Goal: Task Accomplishment & Management: Use online tool/utility

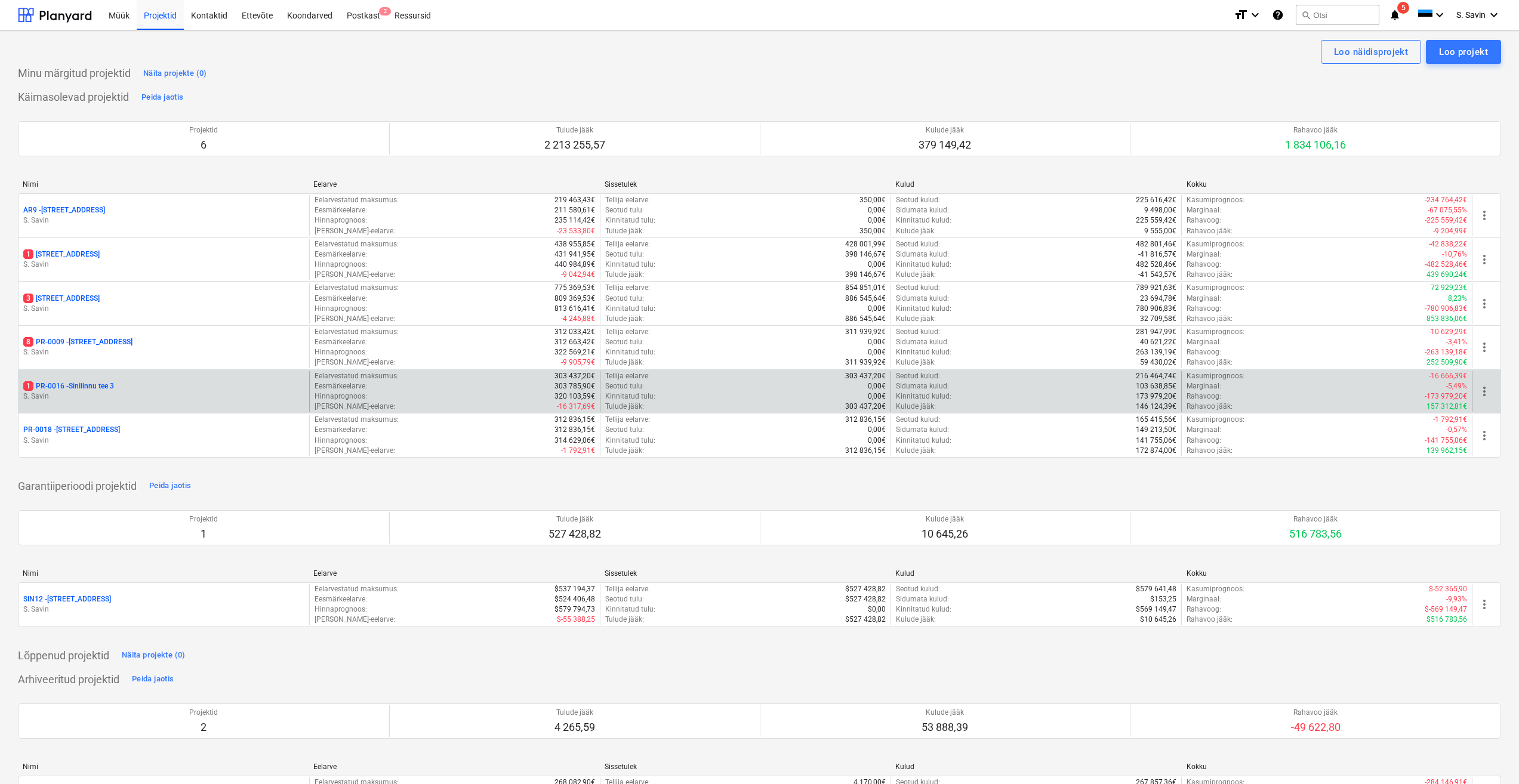
click at [139, 404] on div "1 PR-0016 - Sinilinnu tee 3 [PERSON_NAME]" at bounding box center [164, 392] width 291 height 41
click at [138, 405] on div "1 PR-0016 - Sinilinnu tee 3 [PERSON_NAME]" at bounding box center [164, 392] width 291 height 41
click at [67, 380] on div "1 PR-0016 - Sinilinnu tee 3 [PERSON_NAME]" at bounding box center [164, 392] width 291 height 41
click at [85, 387] on p "1 PR-0016 - Sinilinnu tee 3" at bounding box center [68, 386] width 90 height 11
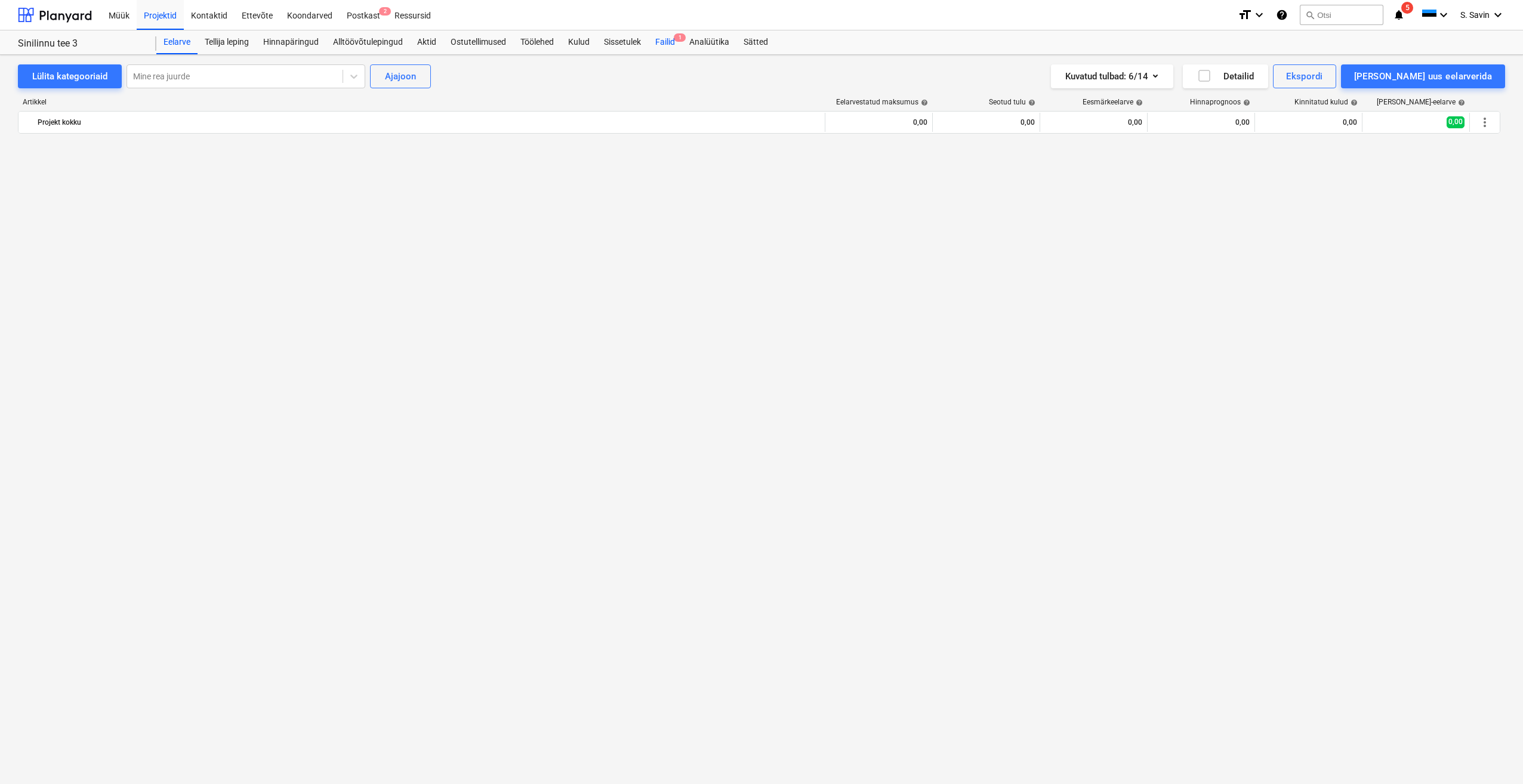
click at [663, 40] on div "Failid 1" at bounding box center [665, 42] width 34 height 24
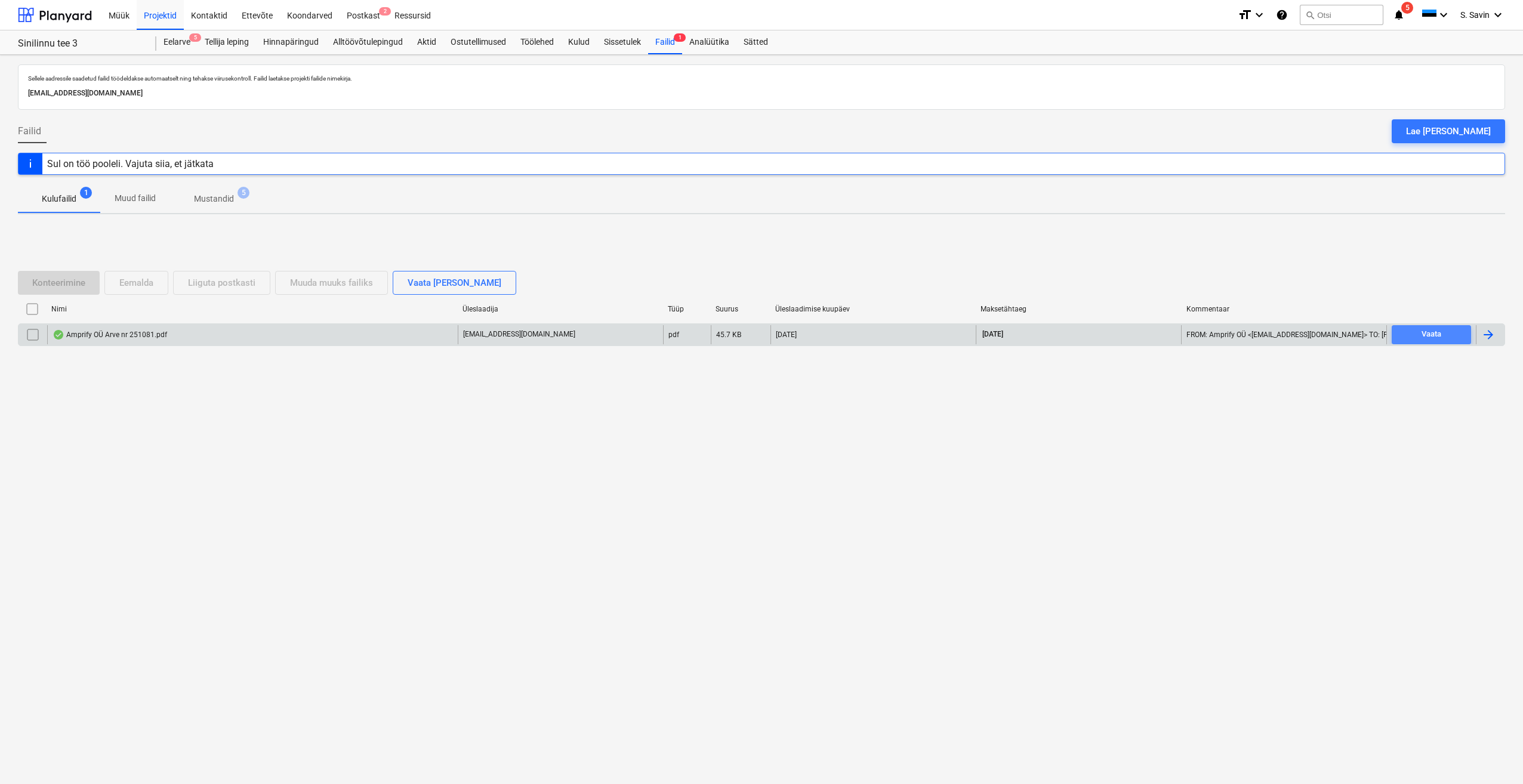
click at [1415, 335] on span "Vaata" at bounding box center [1432, 335] width 70 height 13
click at [1490, 337] on div at bounding box center [1488, 335] width 14 height 14
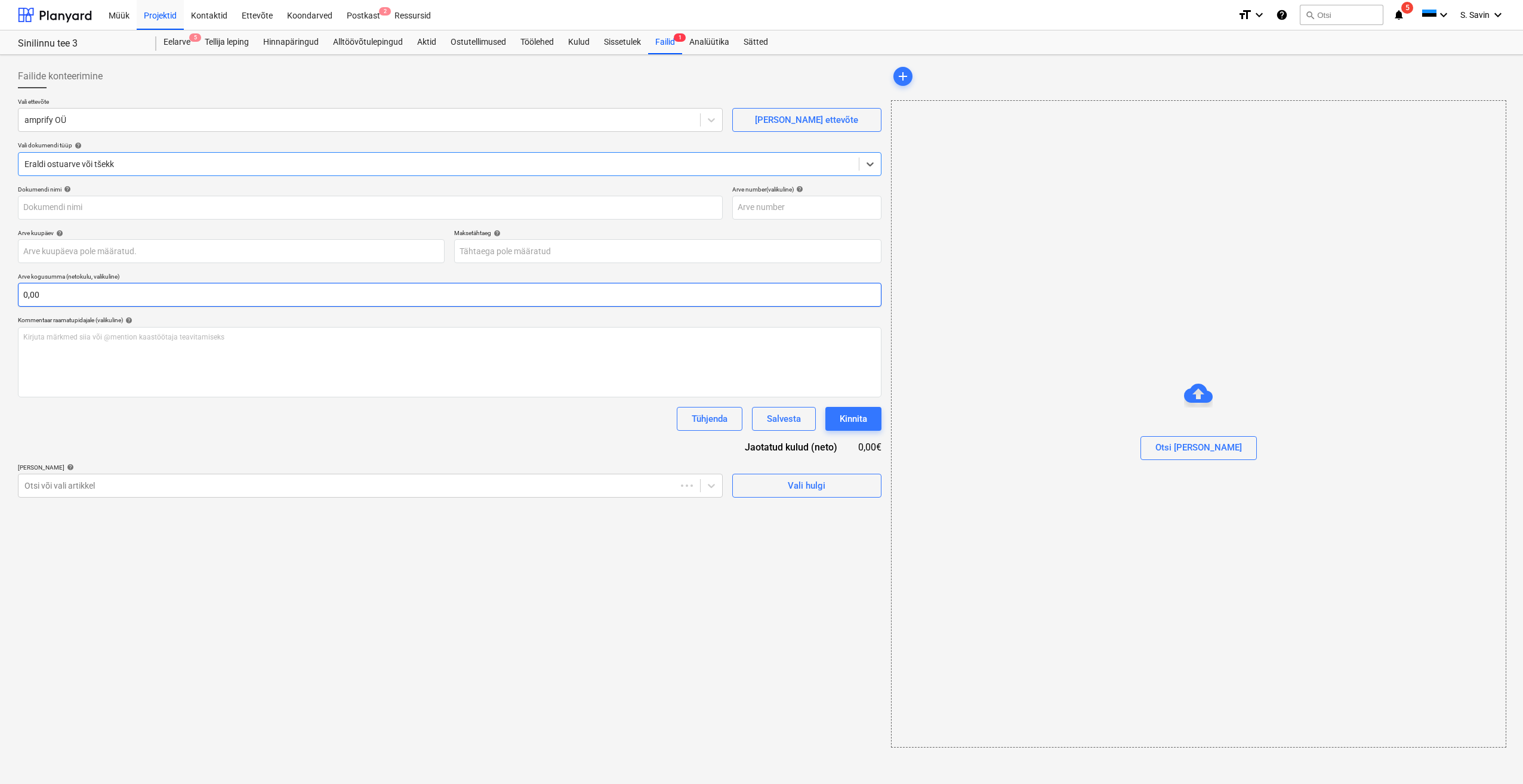
type input "251081"
type input "[DATE]"
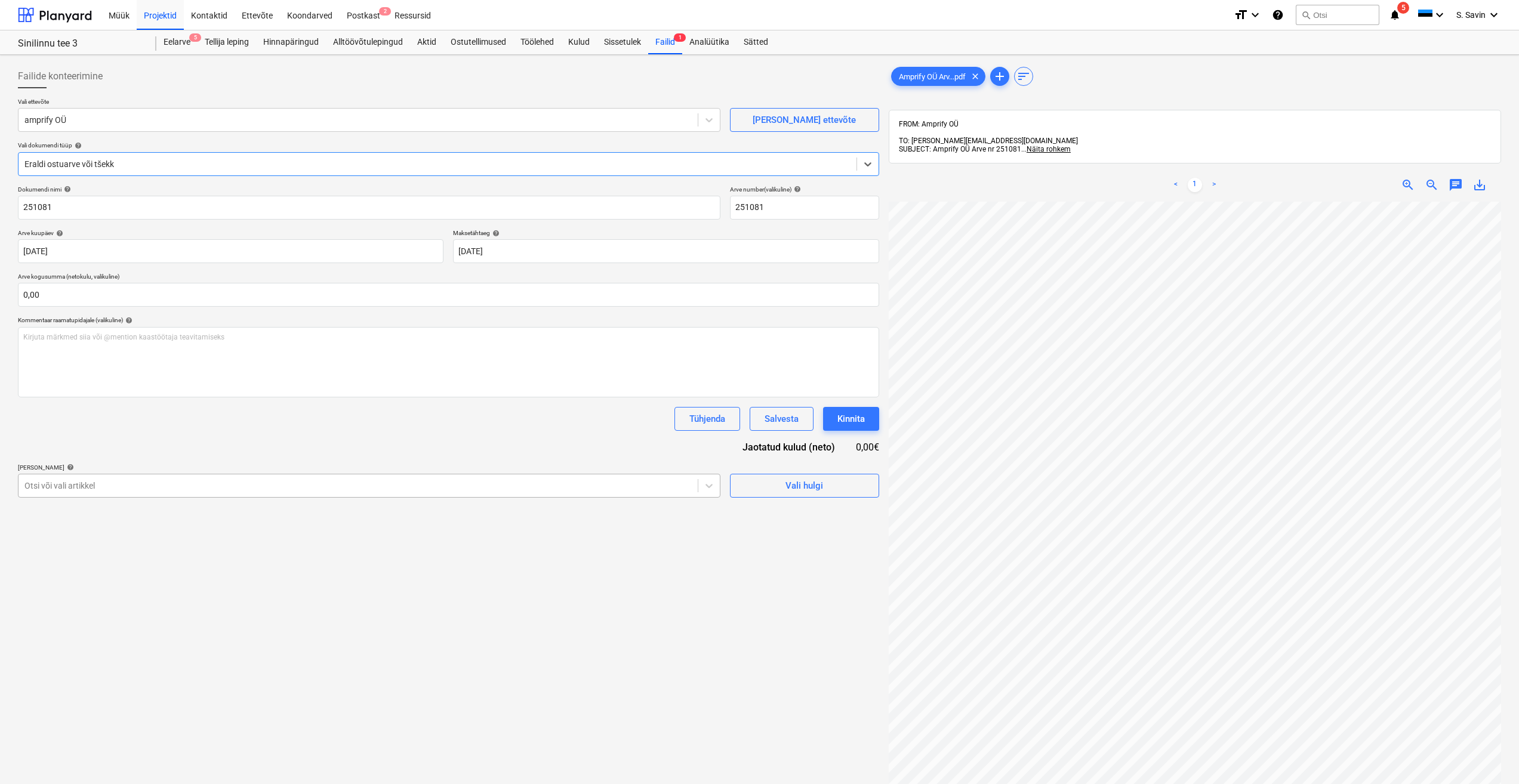
click at [443, 490] on div at bounding box center [358, 486] width 668 height 12
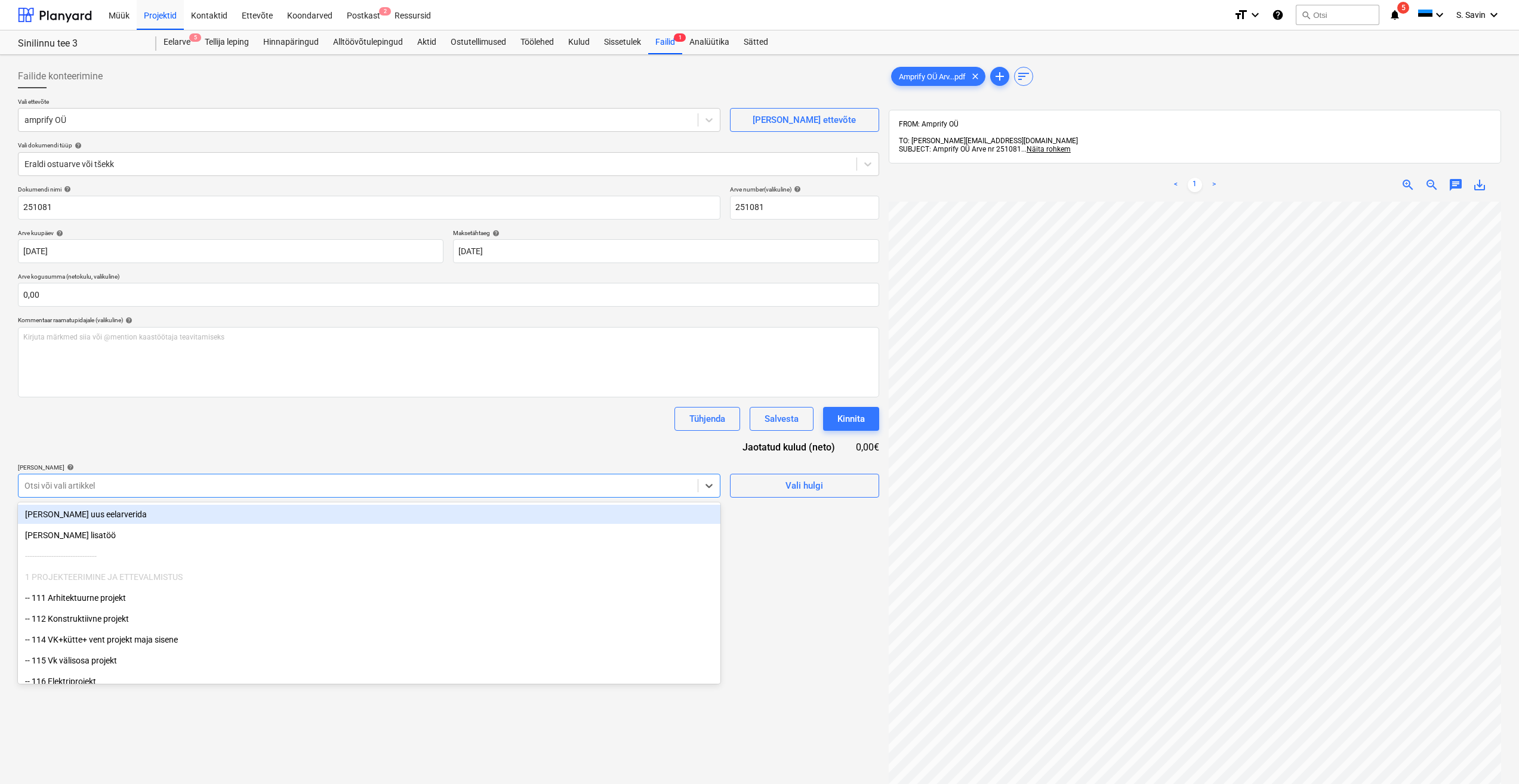
click at [314, 516] on div "[PERSON_NAME] uus eelarverida" at bounding box center [369, 515] width 702 height 19
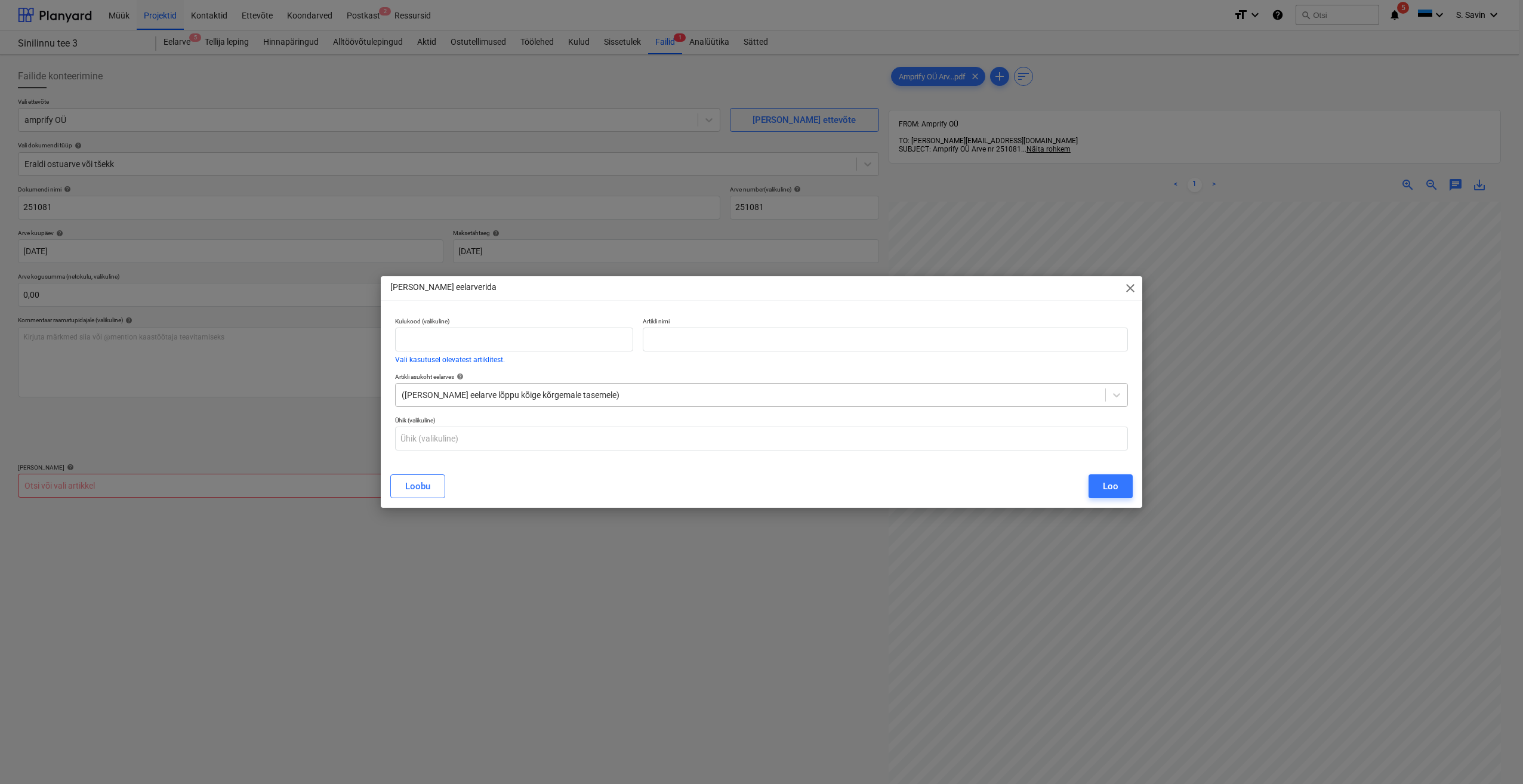
click at [515, 392] on div at bounding box center [750, 394] width 698 height 12
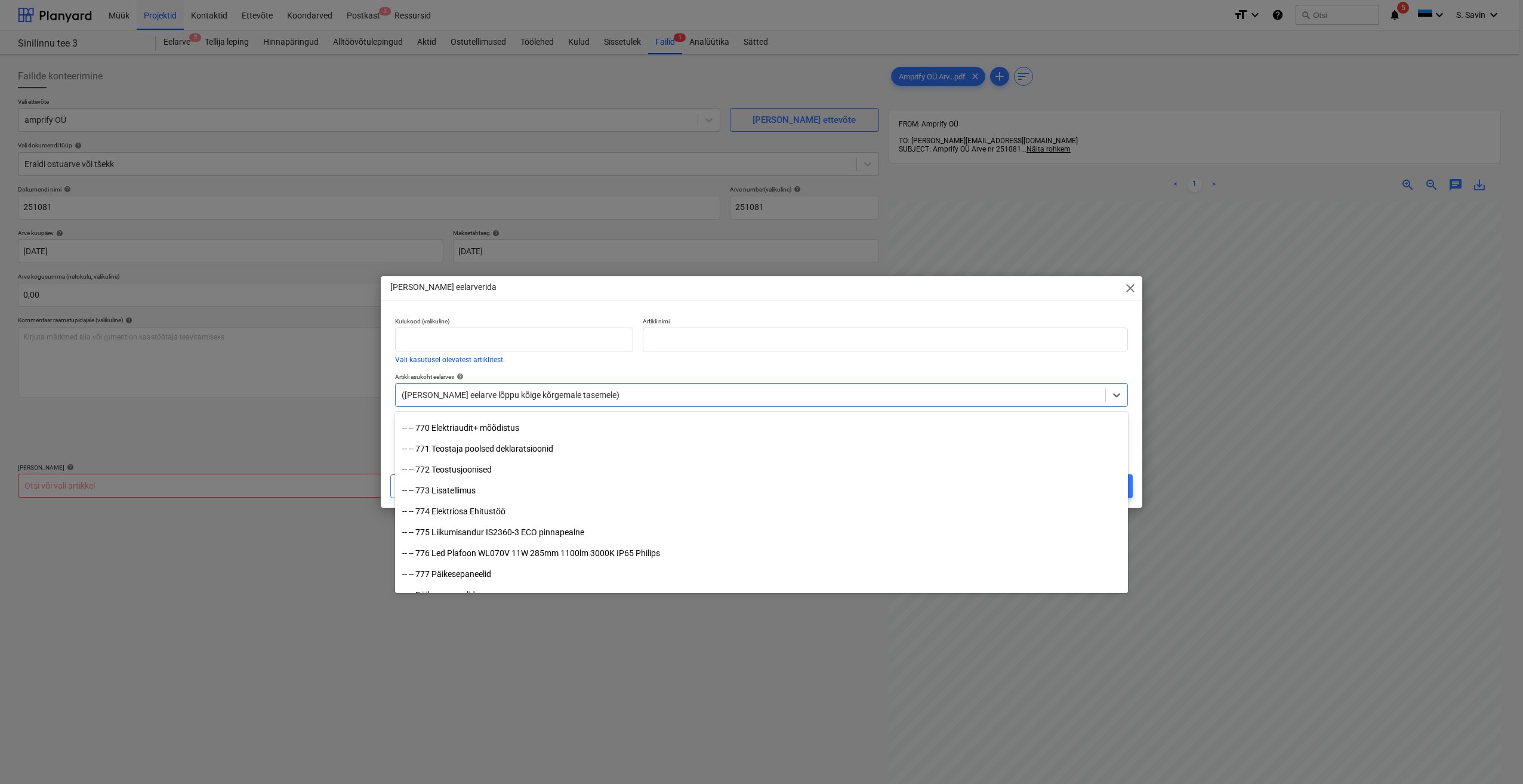
scroll to position [13189, 0]
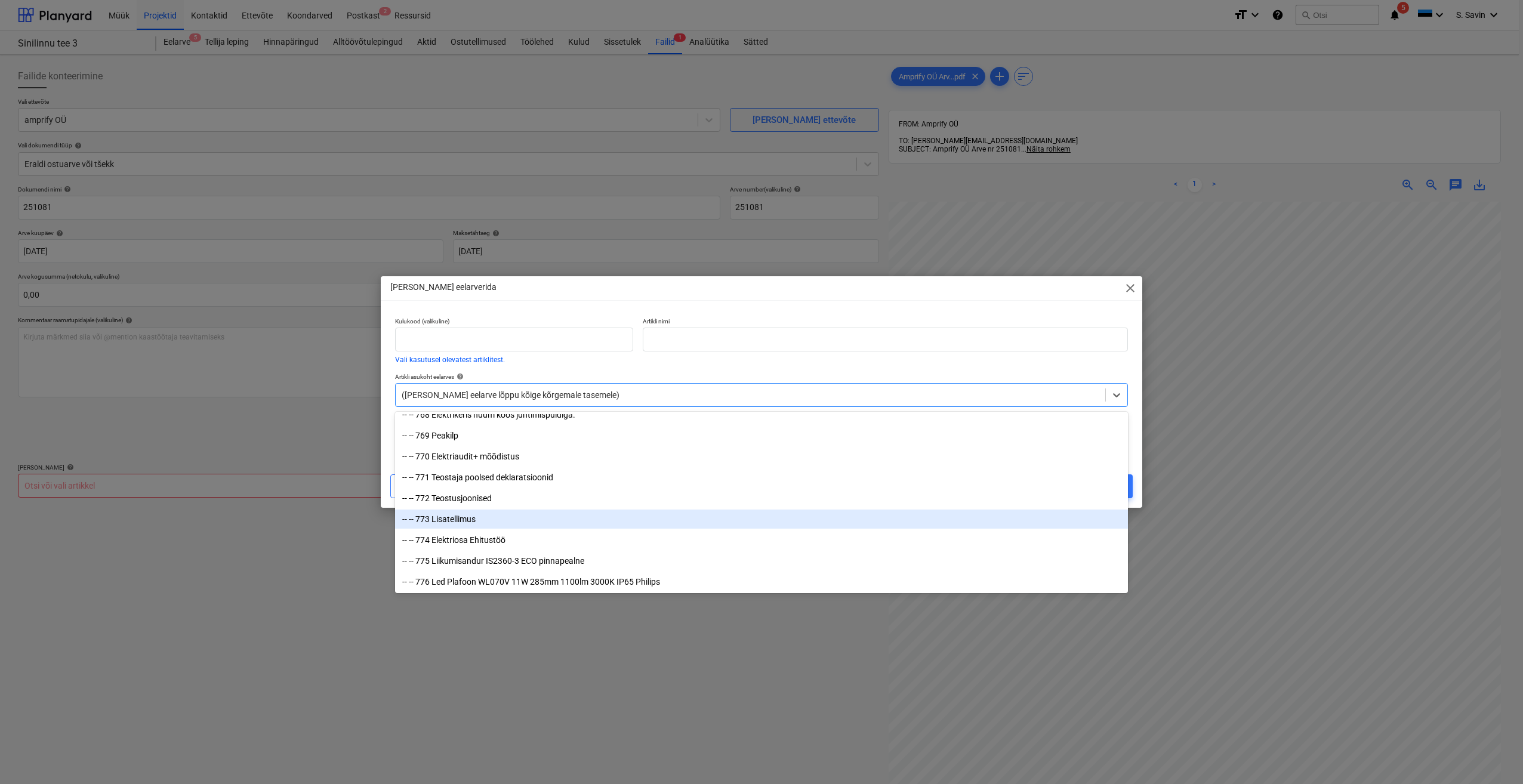
click at [495, 522] on div "-- -- 773 Lisatellimus" at bounding box center [762, 519] width 733 height 19
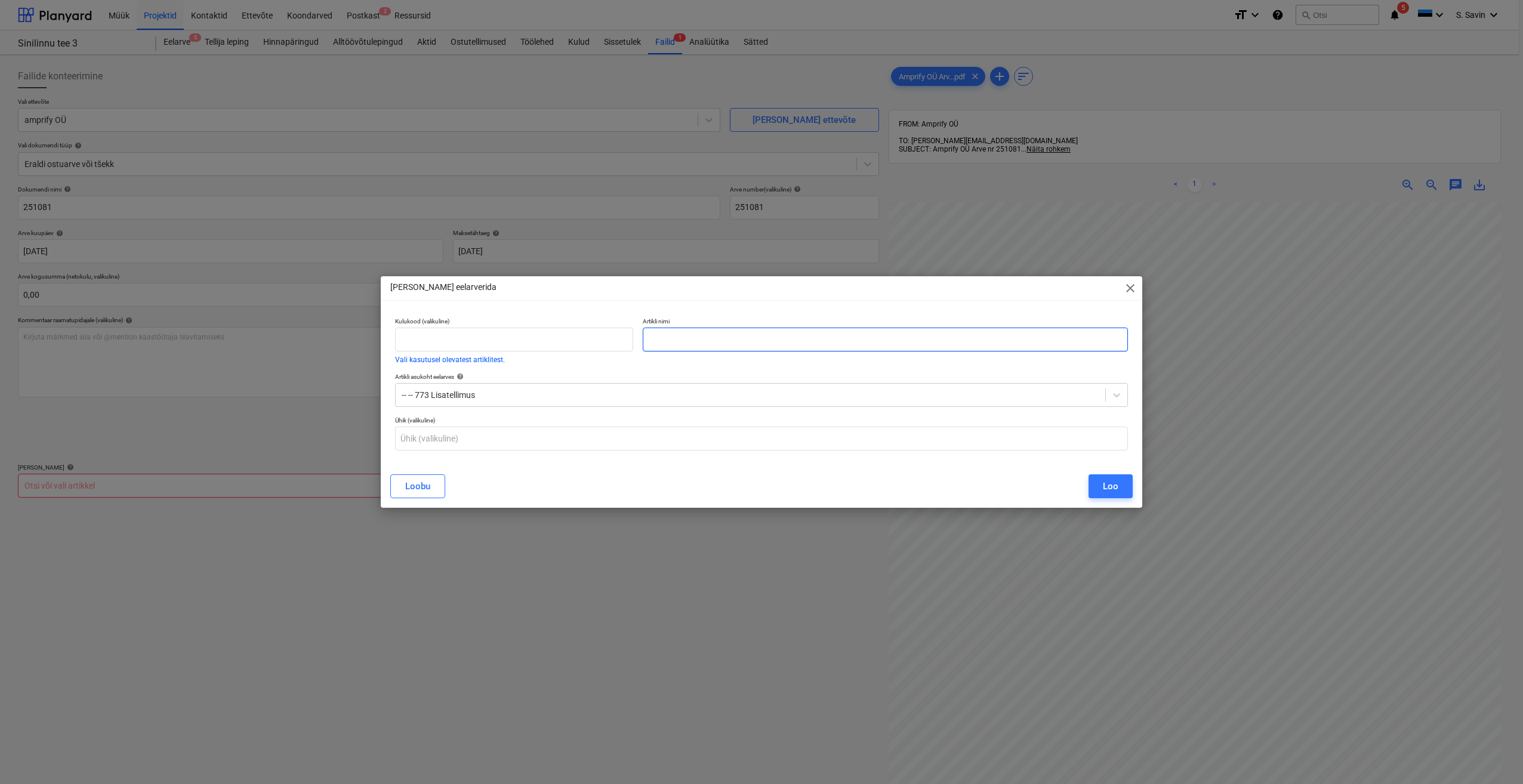
click at [809, 341] on input "text" at bounding box center [885, 340] width 485 height 24
click at [1128, 289] on span "close" at bounding box center [1130, 288] width 14 height 14
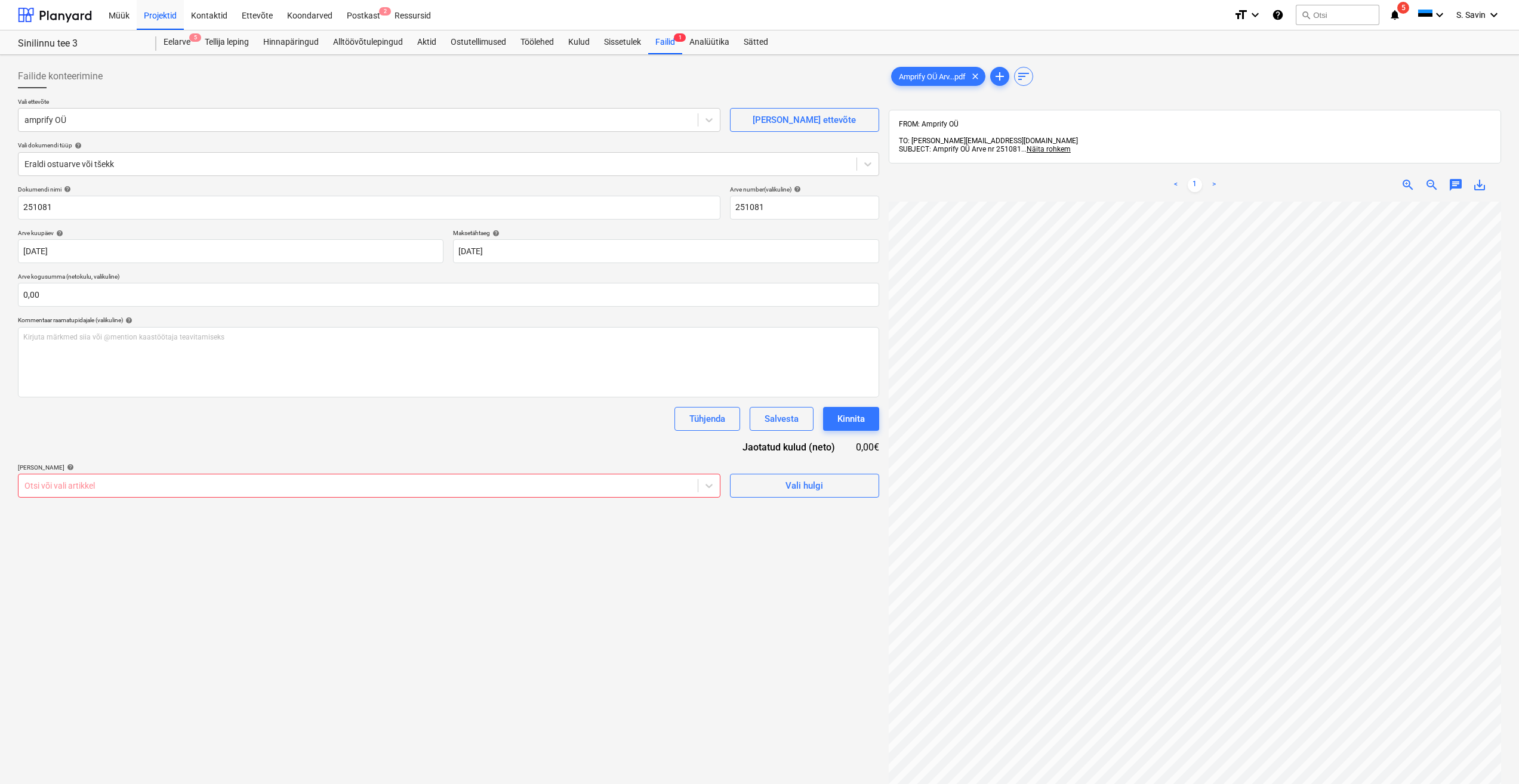
click at [775, 472] on div "Vali hulgi" at bounding box center [804, 480] width 149 height 34
click at [775, 484] on span "Vali hulgi" at bounding box center [804, 486] width 119 height 15
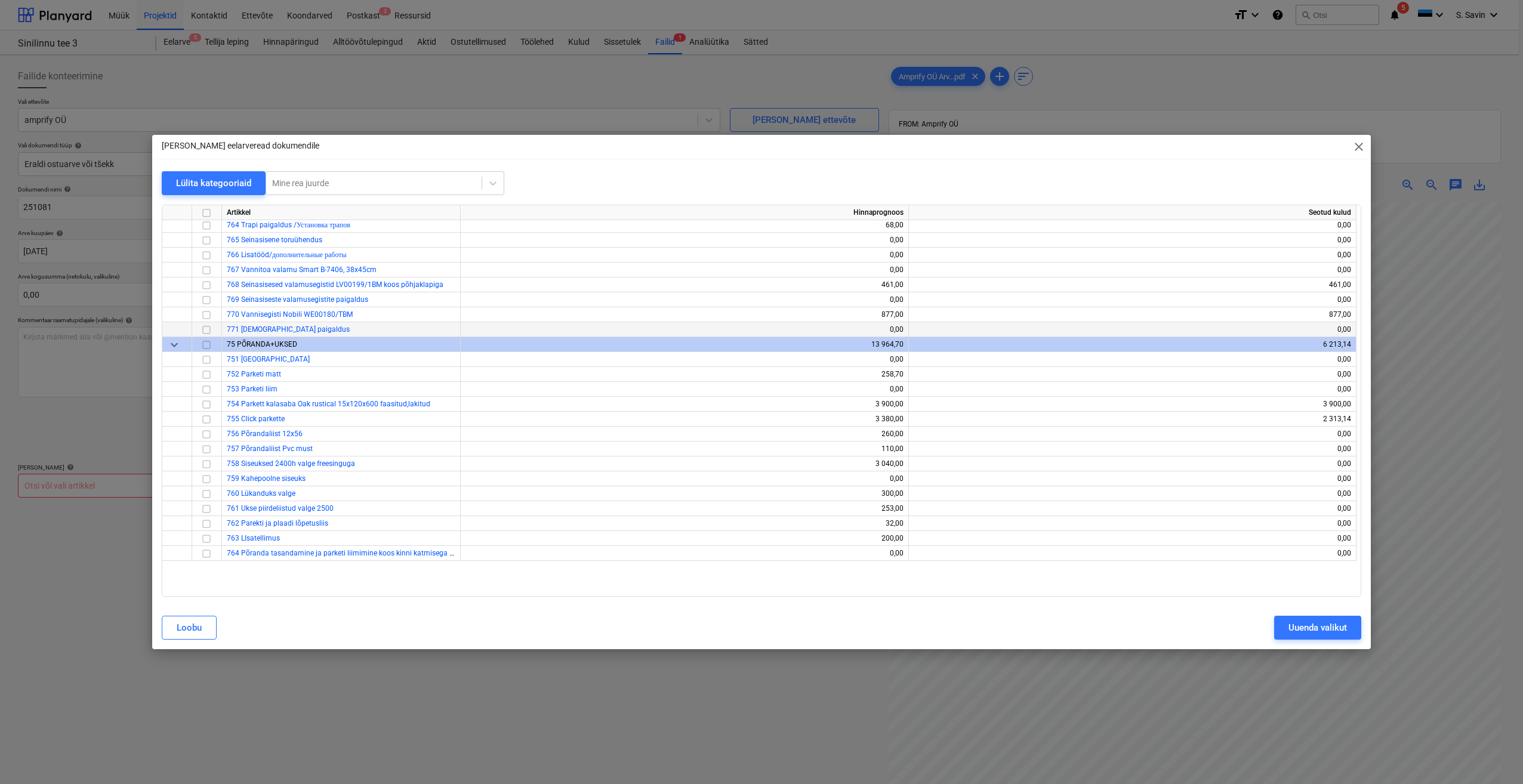
scroll to position [7919, 0]
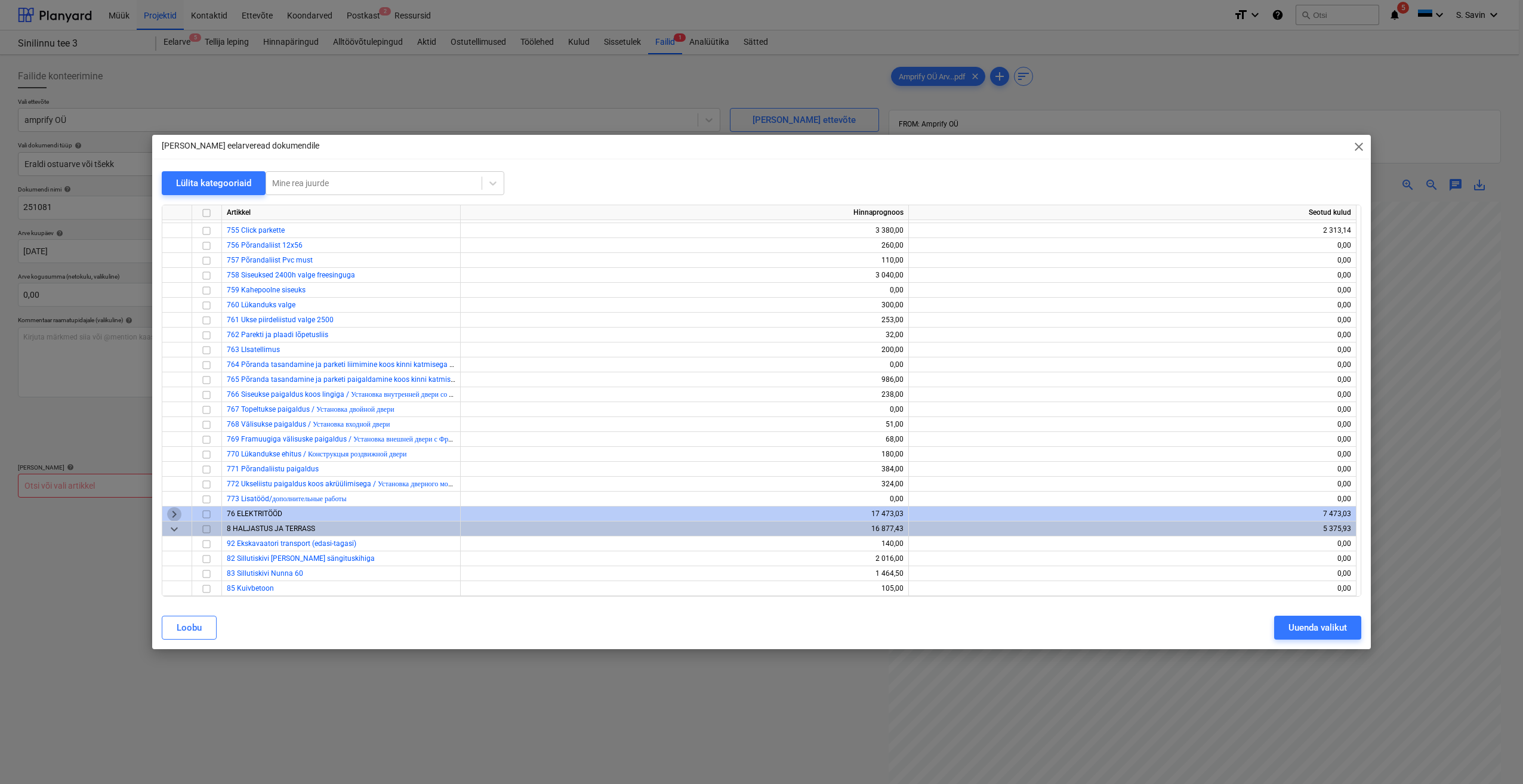
click at [176, 518] on span "keyboard_arrow_right" at bounding box center [174, 514] width 14 height 14
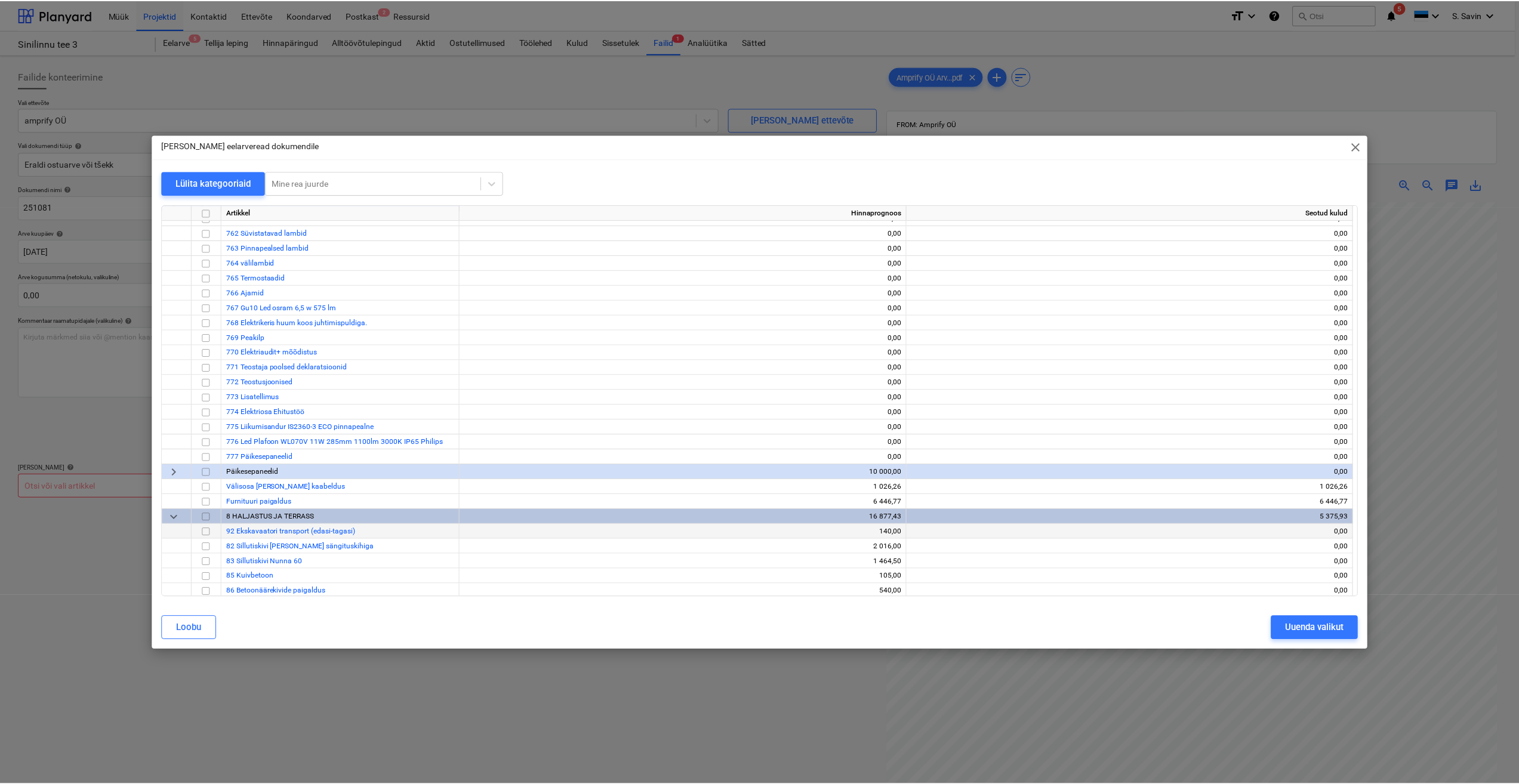
scroll to position [8278, 0]
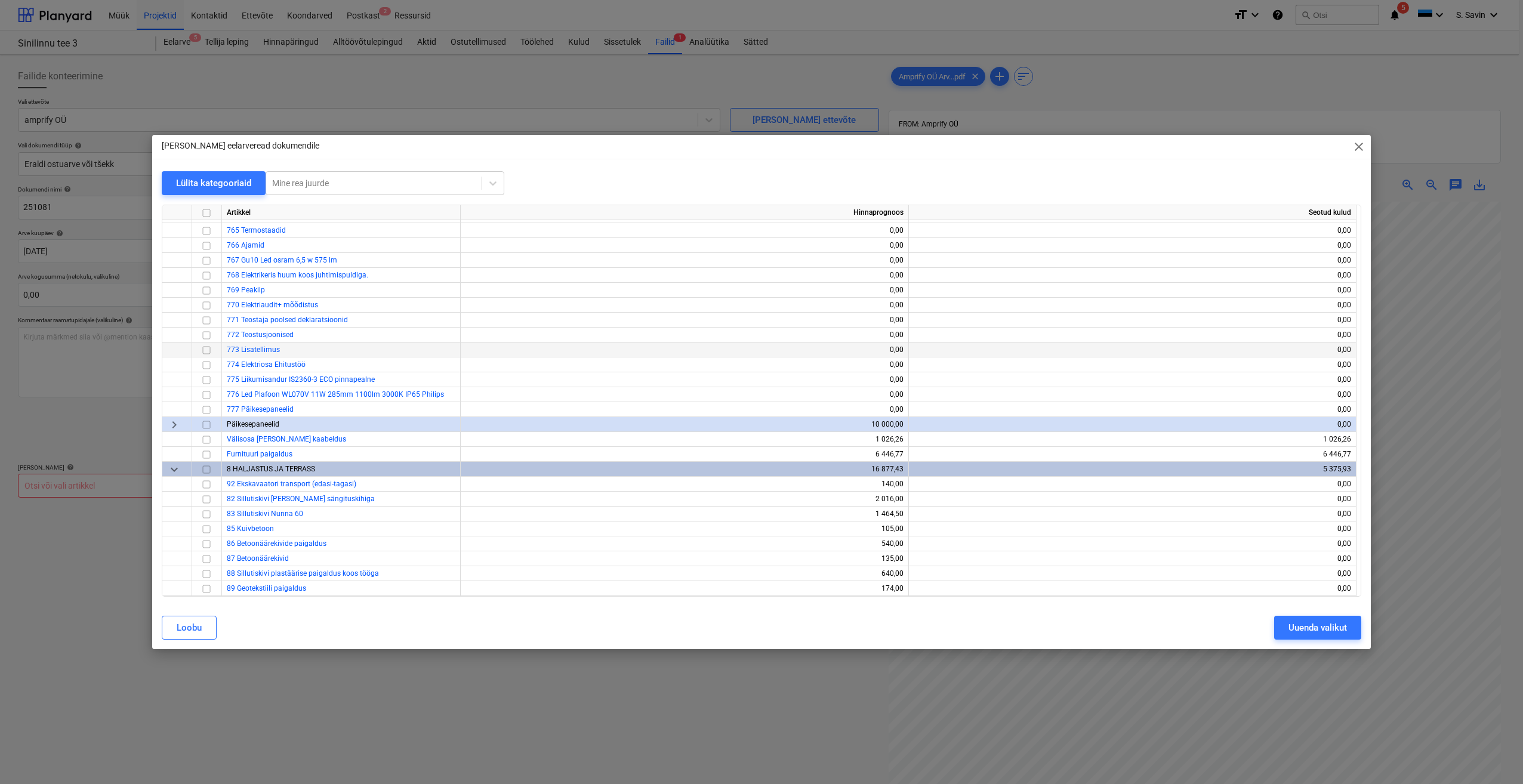
click at [206, 353] on input "checkbox" at bounding box center [206, 350] width 14 height 14
click at [1318, 629] on div "Uuenda valikut" at bounding box center [1317, 628] width 59 height 15
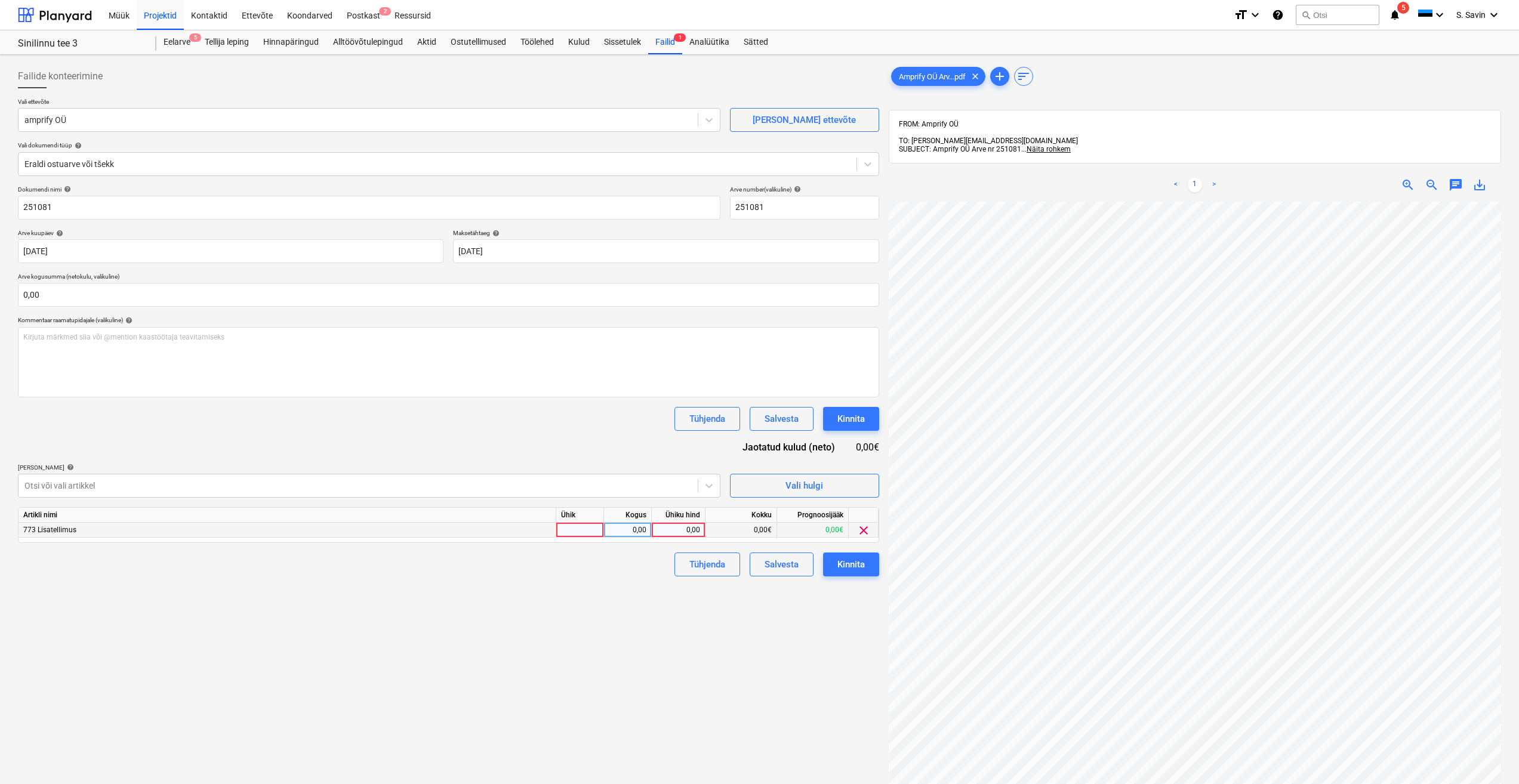
click at [567, 535] on div at bounding box center [580, 530] width 48 height 15
type input "kmpl."
click at [646, 534] on div "0,00" at bounding box center [628, 530] width 48 height 15
type input "1"
click at [669, 532] on div "0,00" at bounding box center [677, 530] width 43 height 15
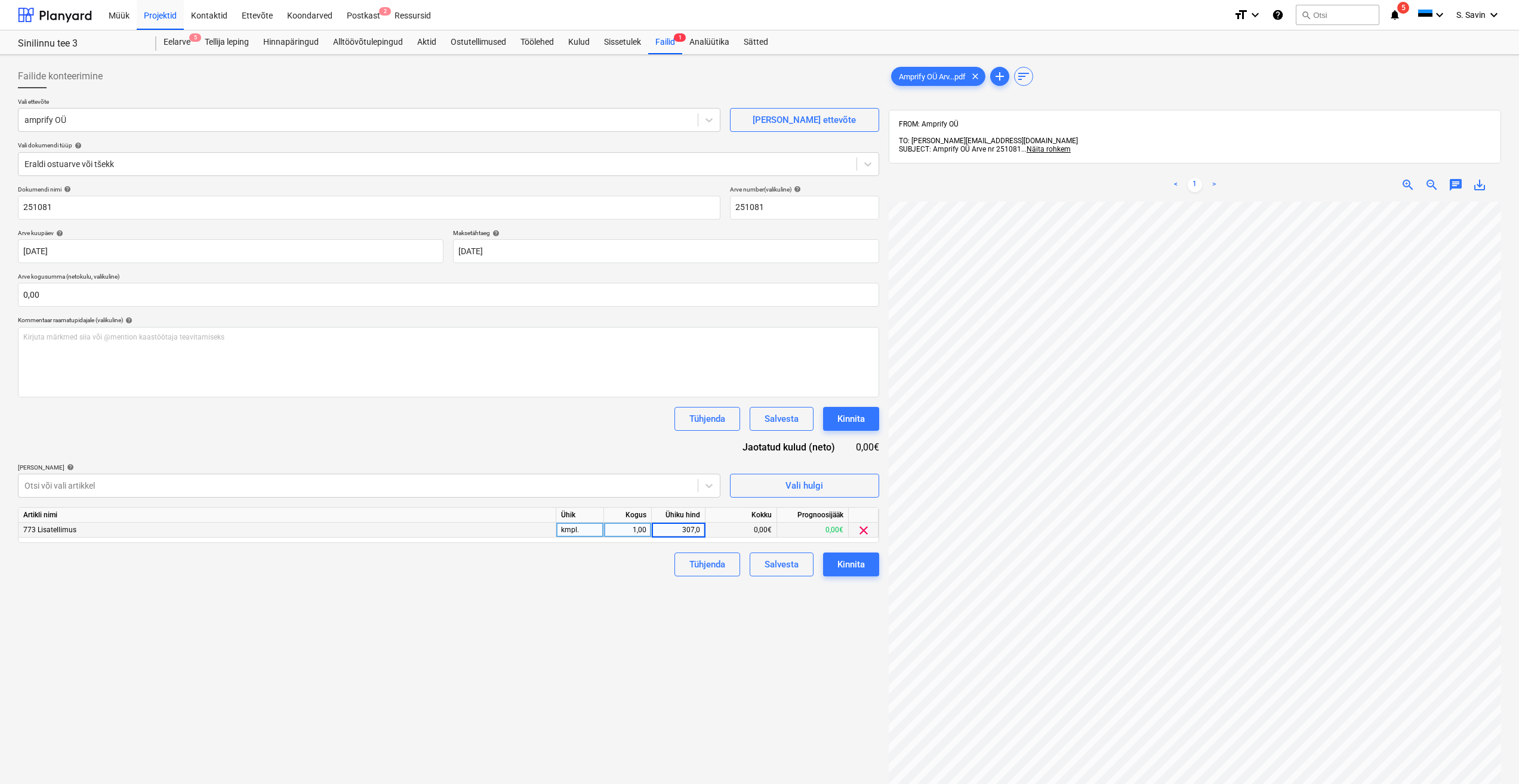
type input "307,02"
click at [617, 613] on div "Failide konteerimine Vali ettevõte amprify OÜ [PERSON_NAME] uus ettevõte Vali d…" at bounding box center [448, 508] width 871 height 898
click at [849, 564] on div "Kinnita" at bounding box center [850, 565] width 28 height 15
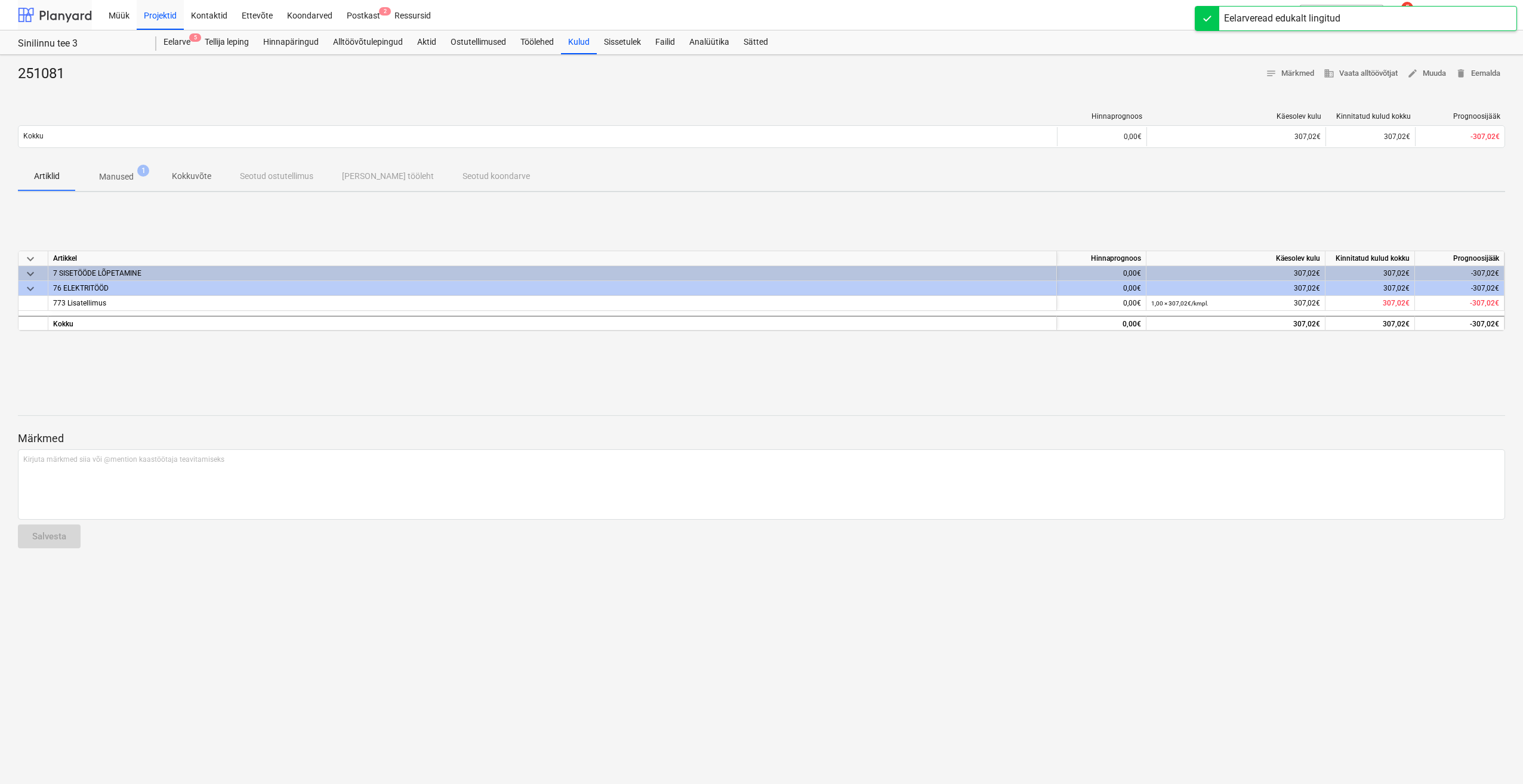
click at [66, 15] on div at bounding box center [55, 14] width 74 height 30
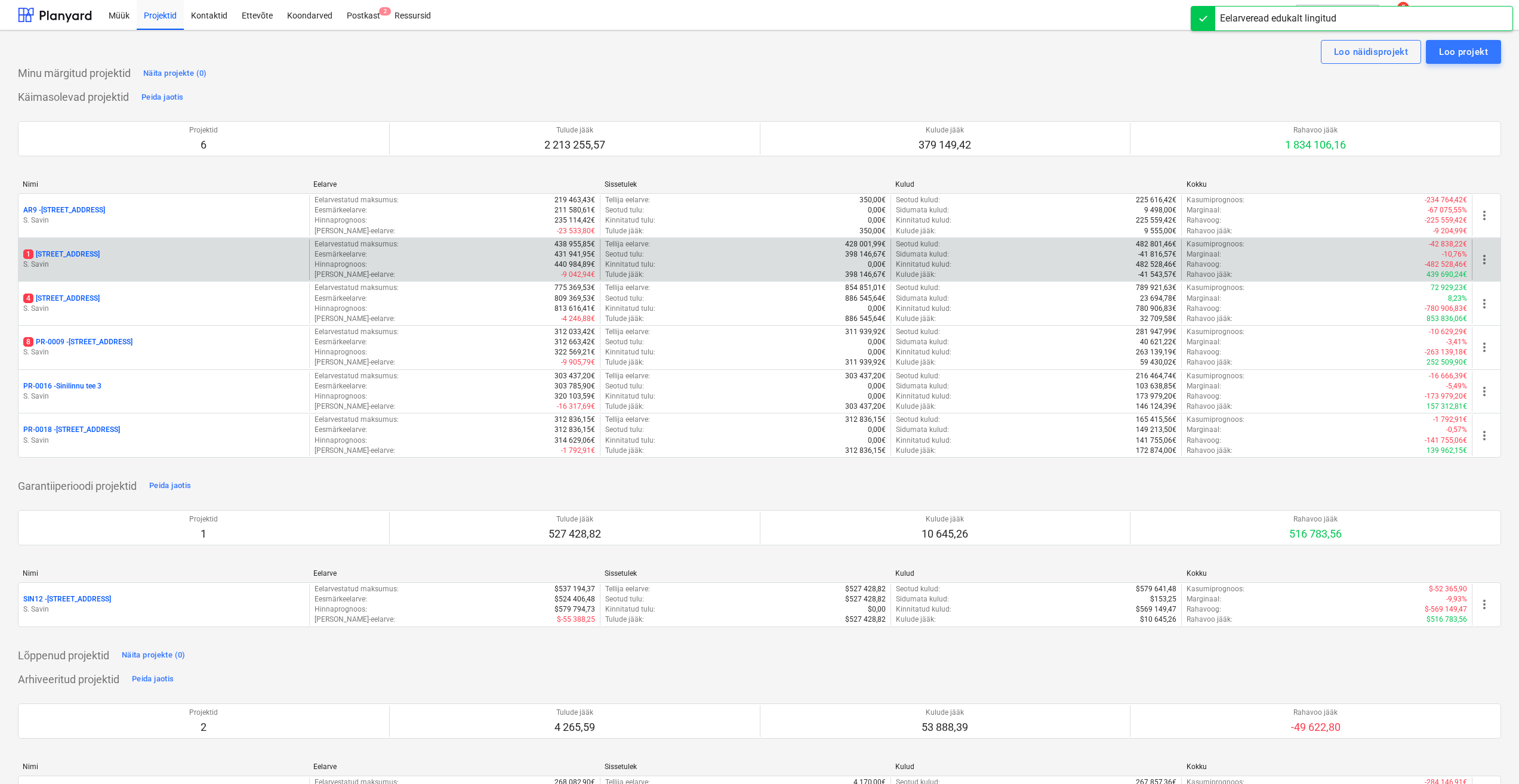
click at [111, 251] on div "1 [STREET_ADDRESS]" at bounding box center [164, 254] width 281 height 11
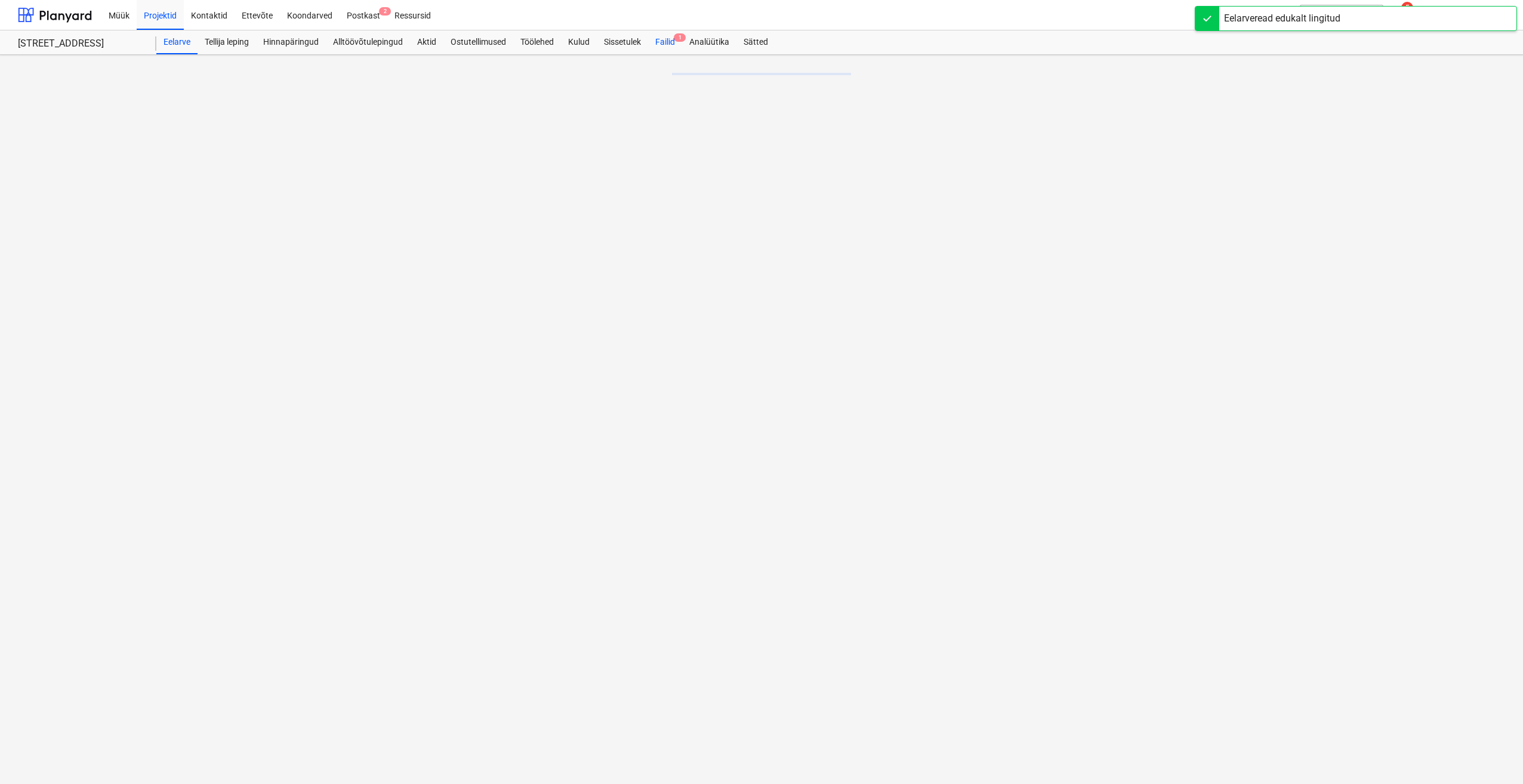
click at [658, 43] on div "Failid 1" at bounding box center [665, 42] width 34 height 24
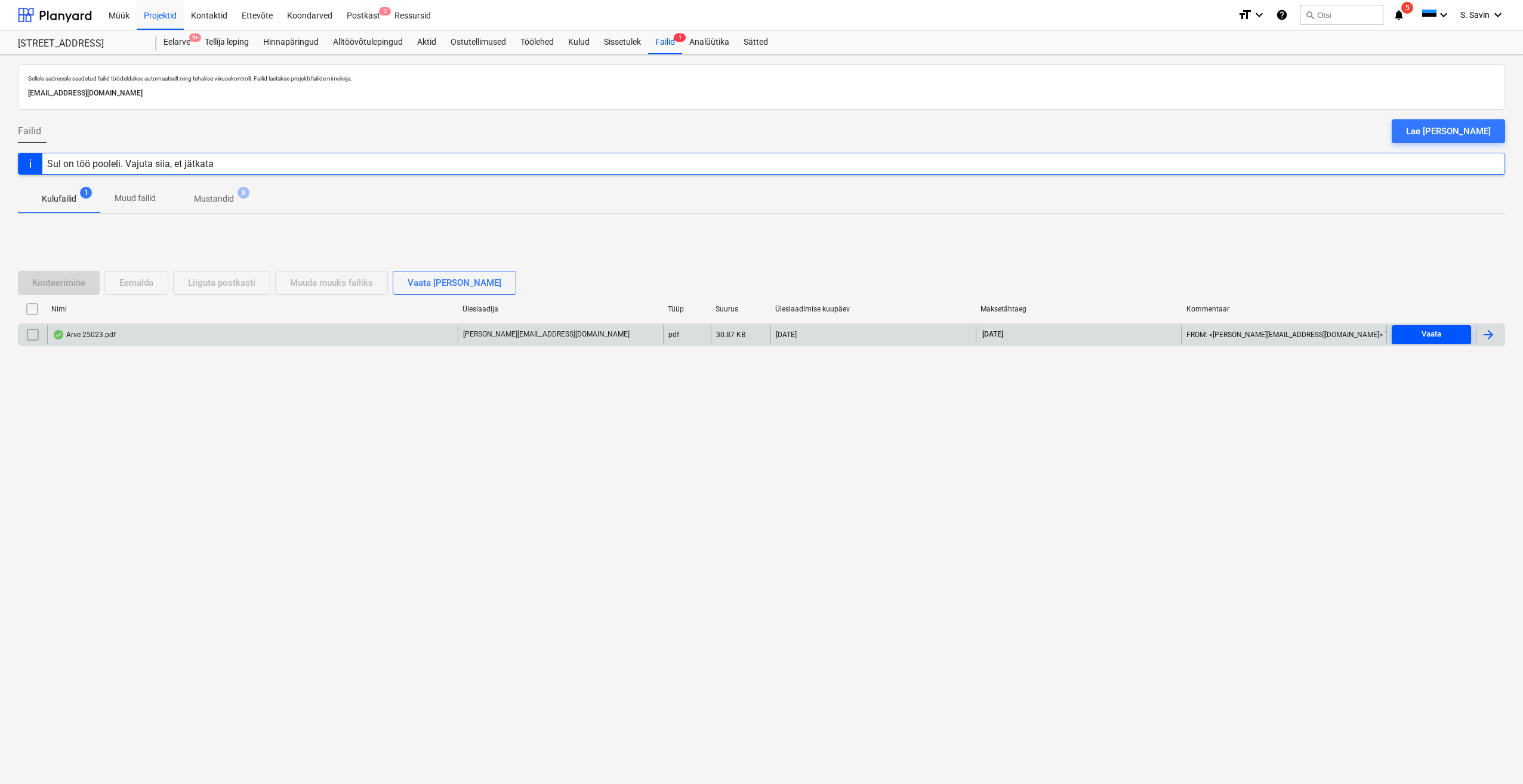
click at [1425, 331] on div "Vaata" at bounding box center [1432, 335] width 19 height 13
click at [1489, 336] on div at bounding box center [1488, 335] width 14 height 14
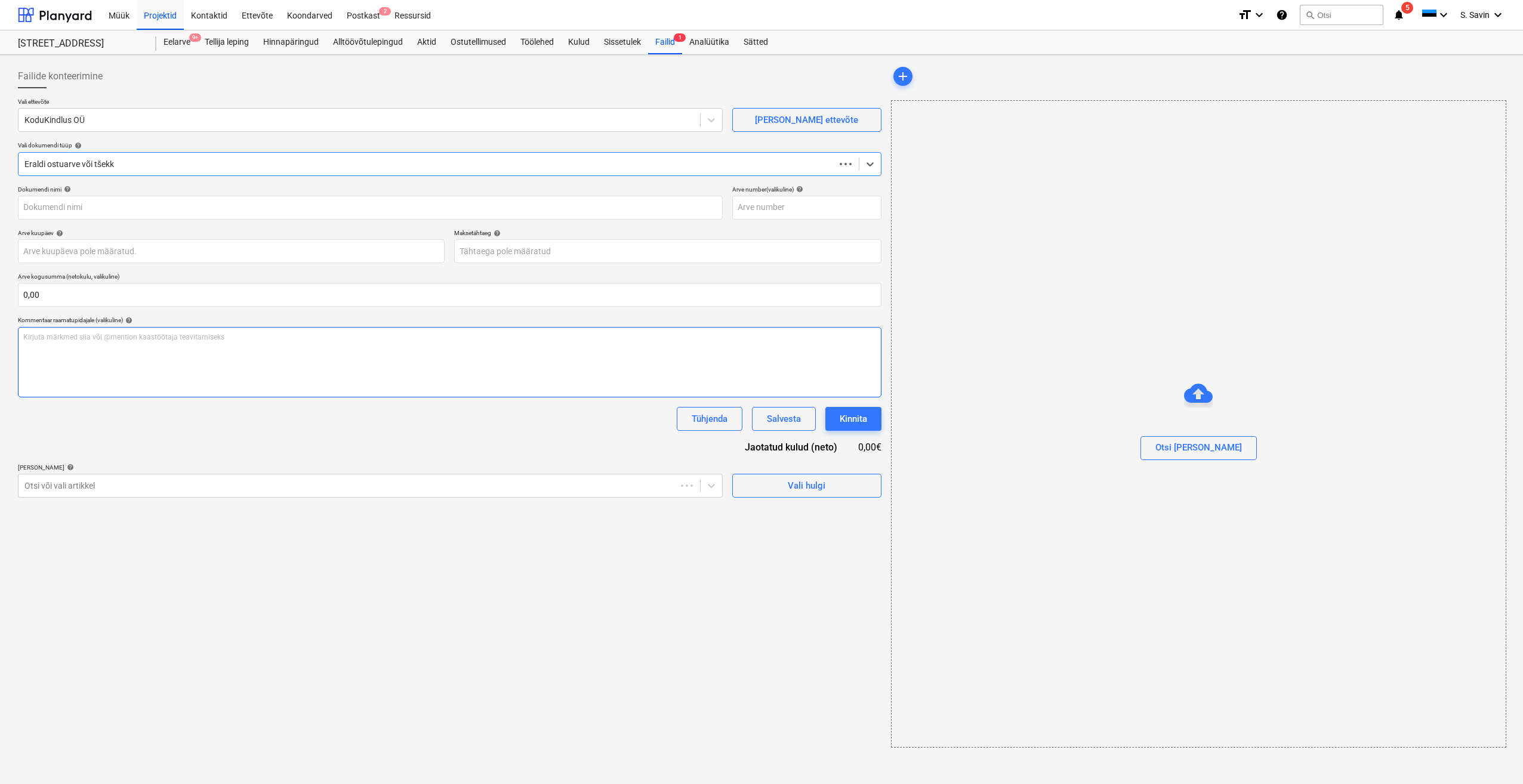
type input "25023"
type input "[DATE]"
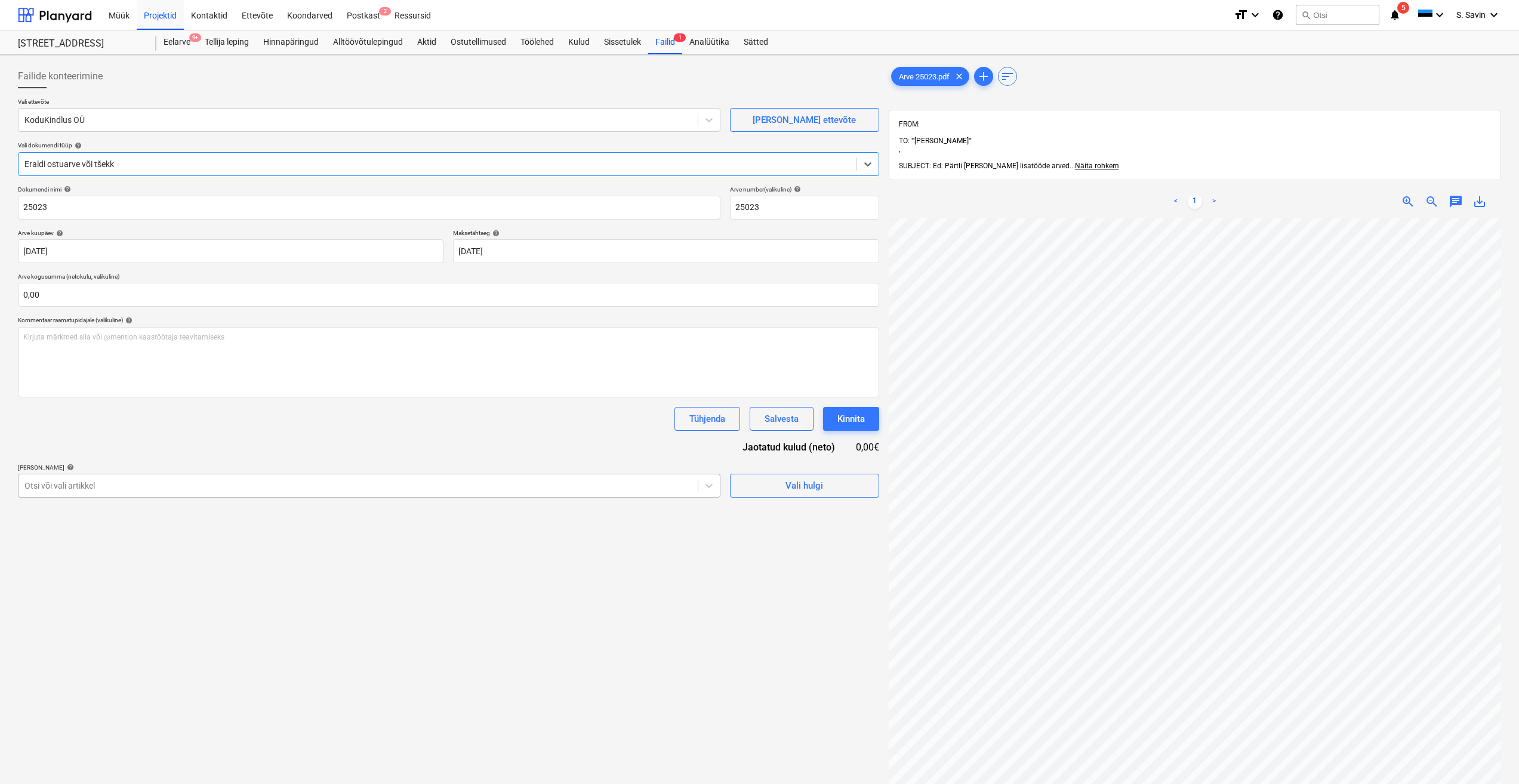
click at [119, 487] on div at bounding box center [358, 486] width 668 height 12
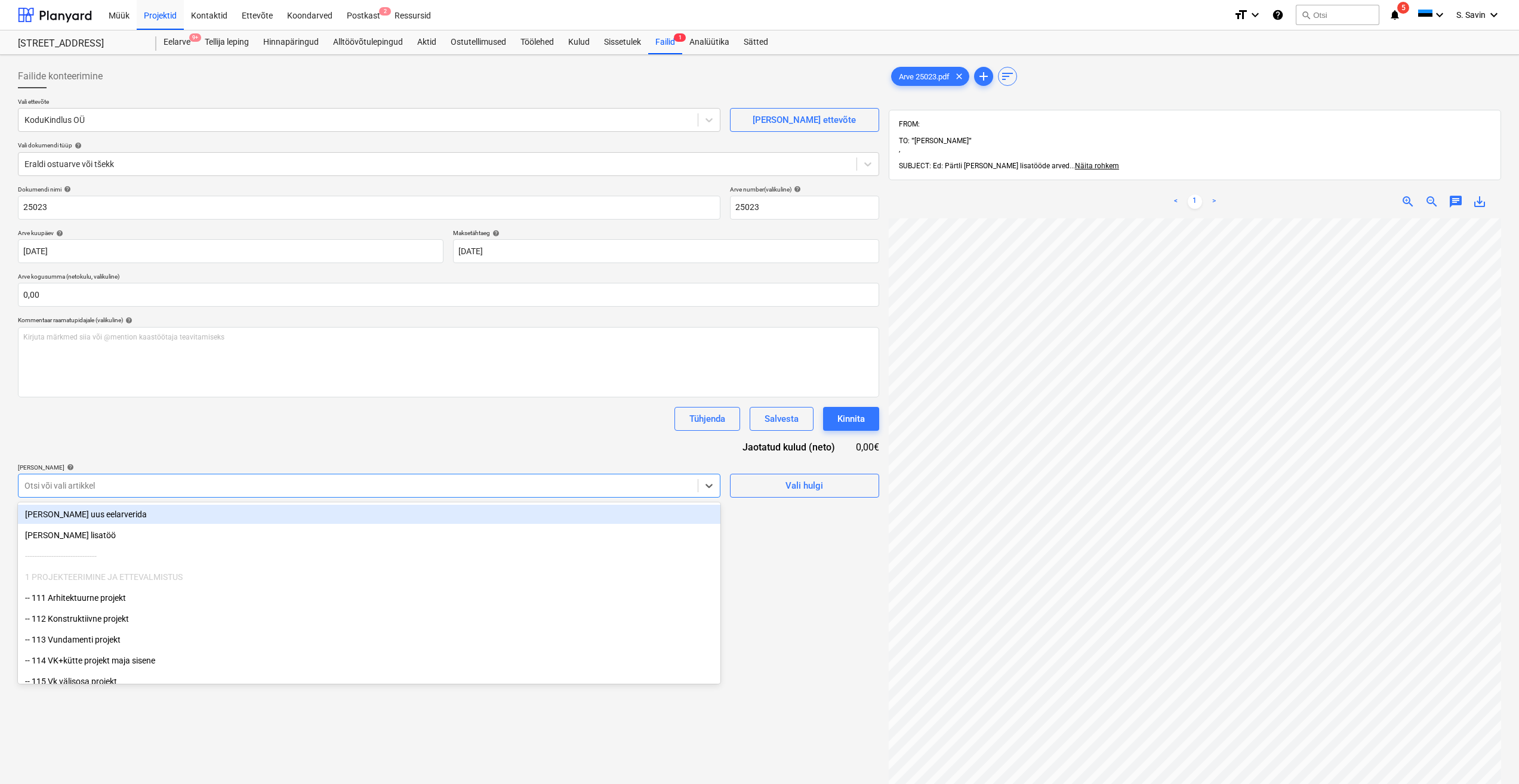
click at [143, 514] on div "[PERSON_NAME] uus eelarverida" at bounding box center [369, 515] width 702 height 19
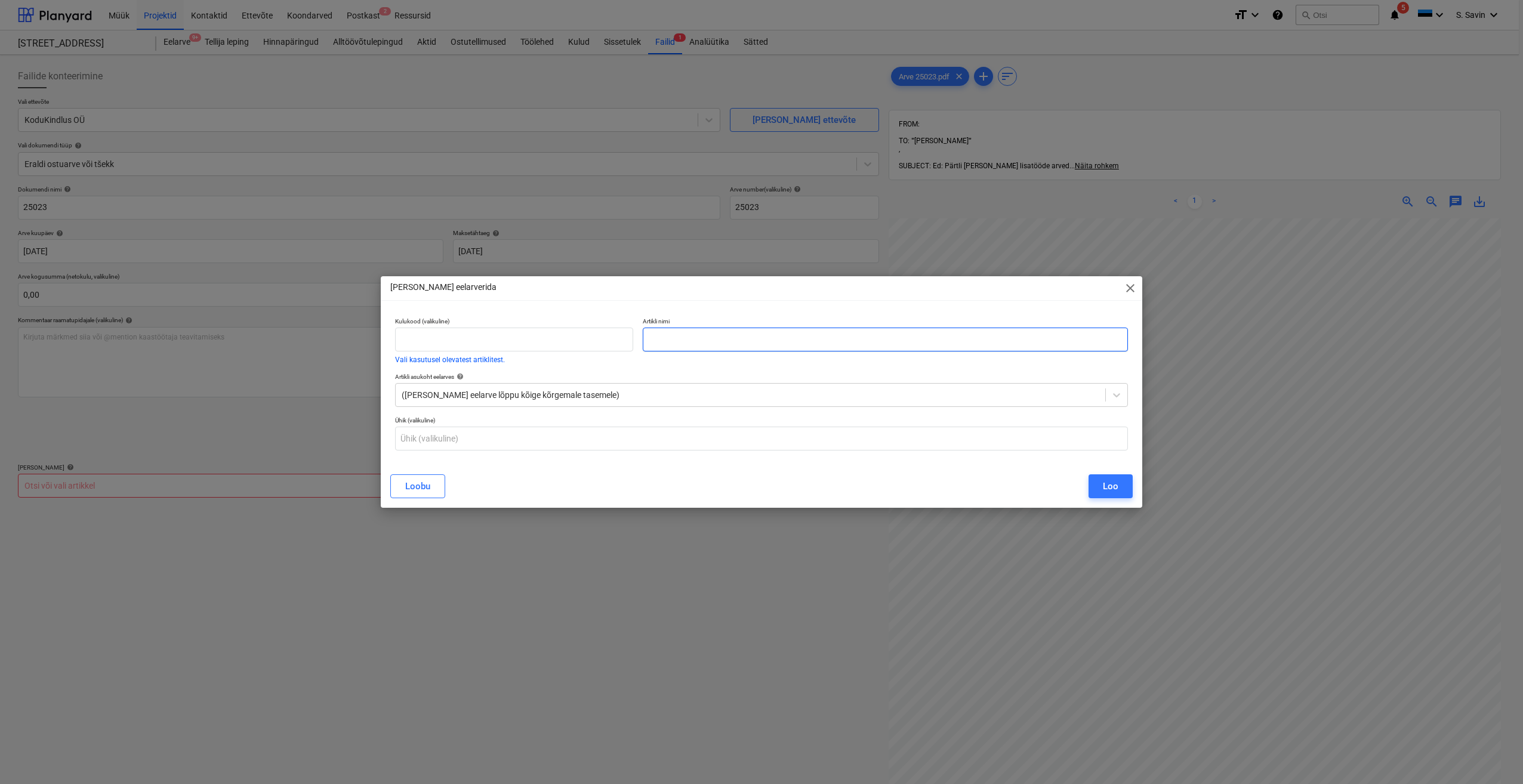
click at [685, 342] on input "text" at bounding box center [885, 340] width 485 height 24
type input "Kodukindlus ukse ümbrise viimistlus Pärtli tee 26-1"
click at [1098, 477] on button "Loo" at bounding box center [1111, 486] width 44 height 24
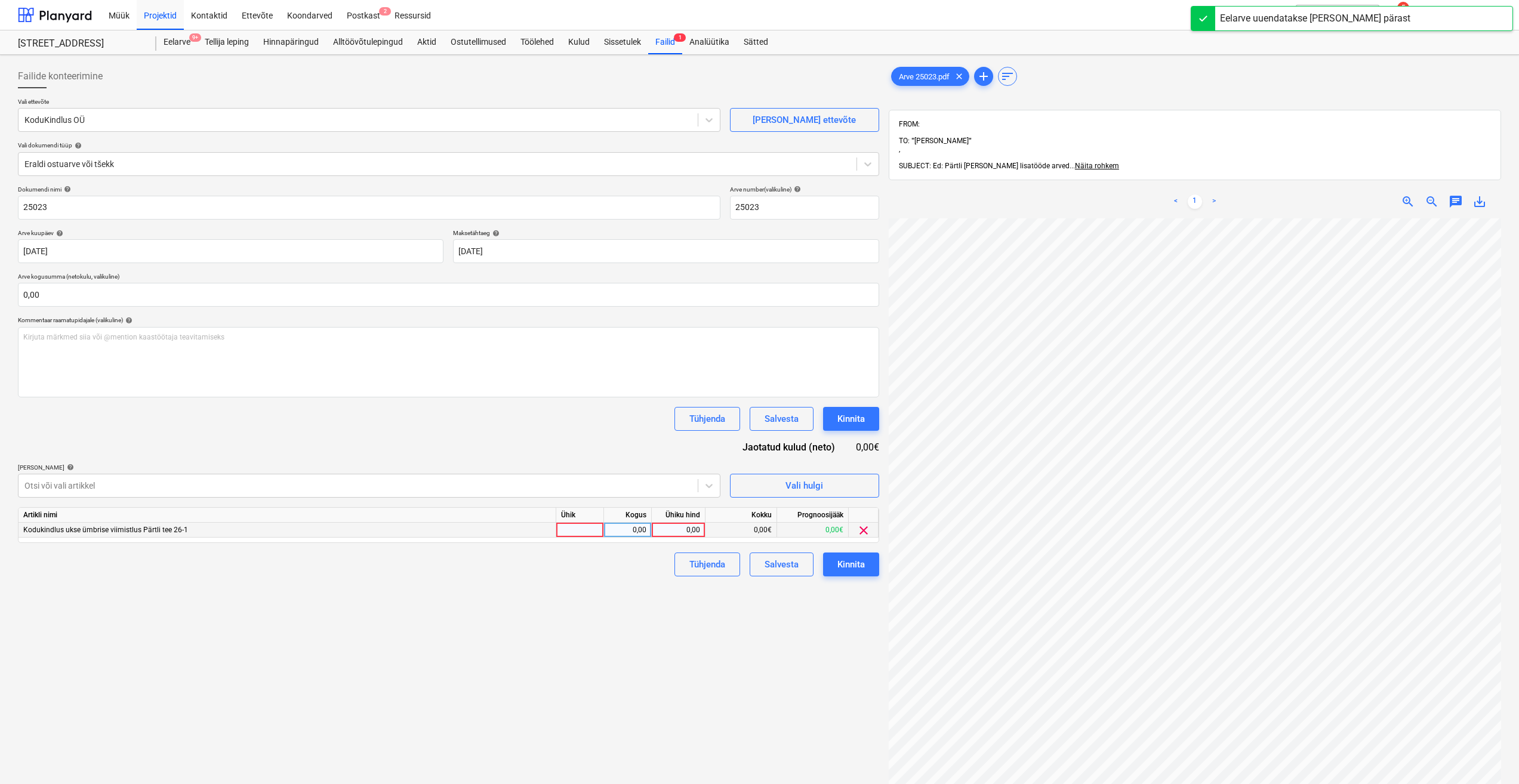
click at [566, 529] on div at bounding box center [580, 530] width 48 height 15
type input "kmpl."
click at [641, 527] on div "0,00" at bounding box center [627, 530] width 38 height 15
click at [676, 527] on div "0,00" at bounding box center [677, 530] width 43 height 15
type input "350"
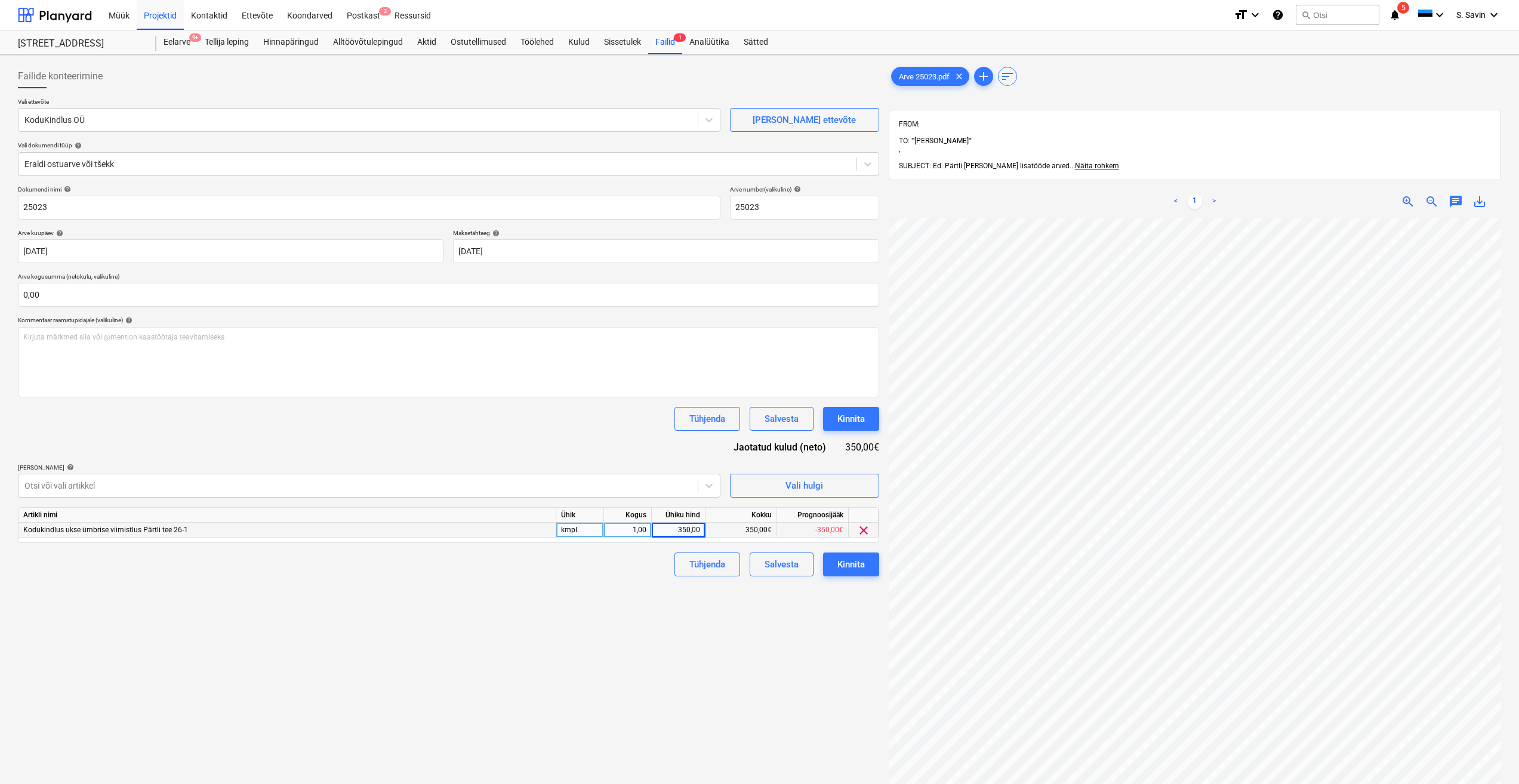
click at [797, 617] on div "Failide konteerimine Vali ettevõte KoduKindlus OÜ [PERSON_NAME] uus ettevõte Va…" at bounding box center [448, 517] width 871 height 914
click at [852, 569] on div "Kinnita" at bounding box center [850, 565] width 28 height 15
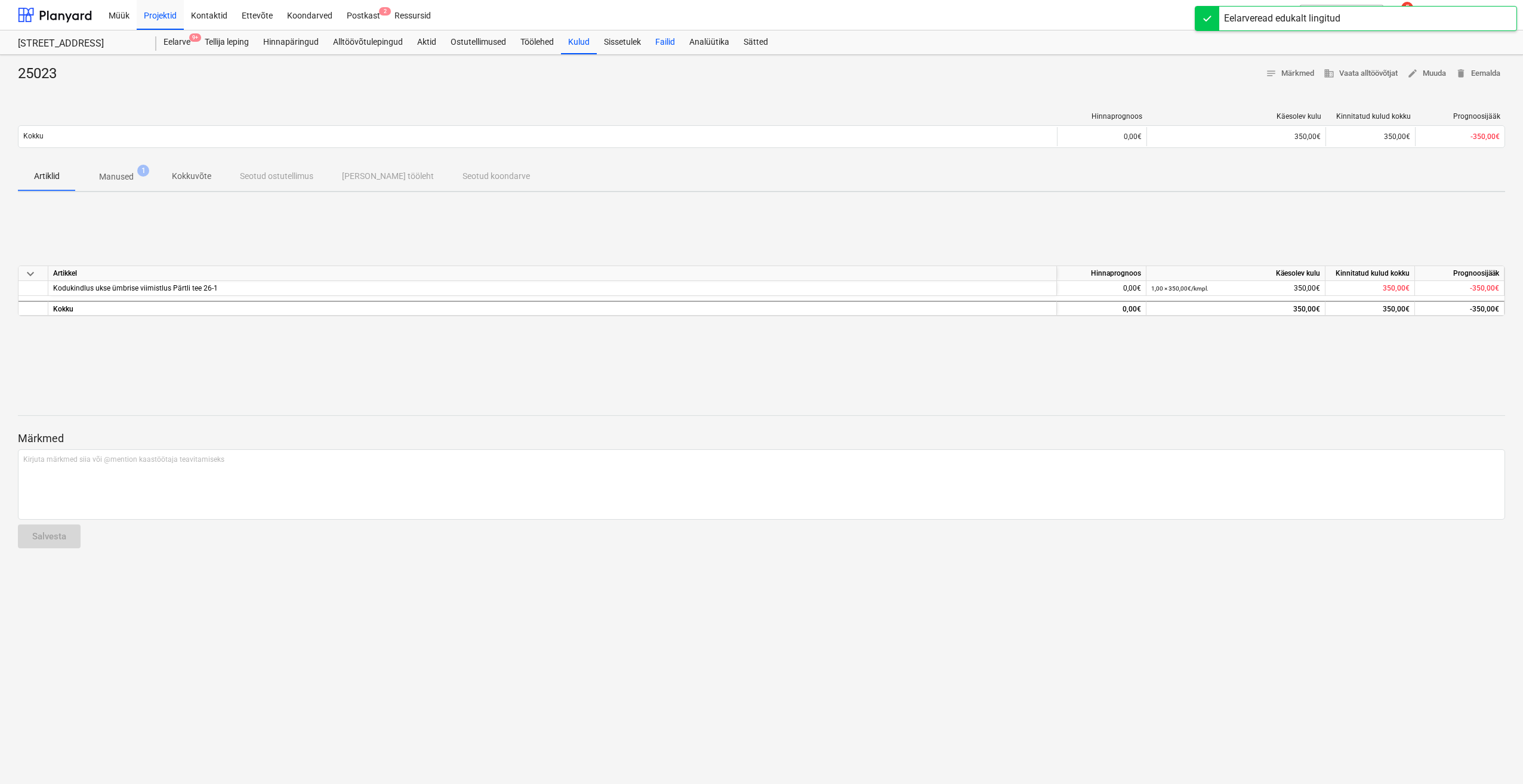
click at [665, 40] on div "Failid" at bounding box center [665, 42] width 34 height 24
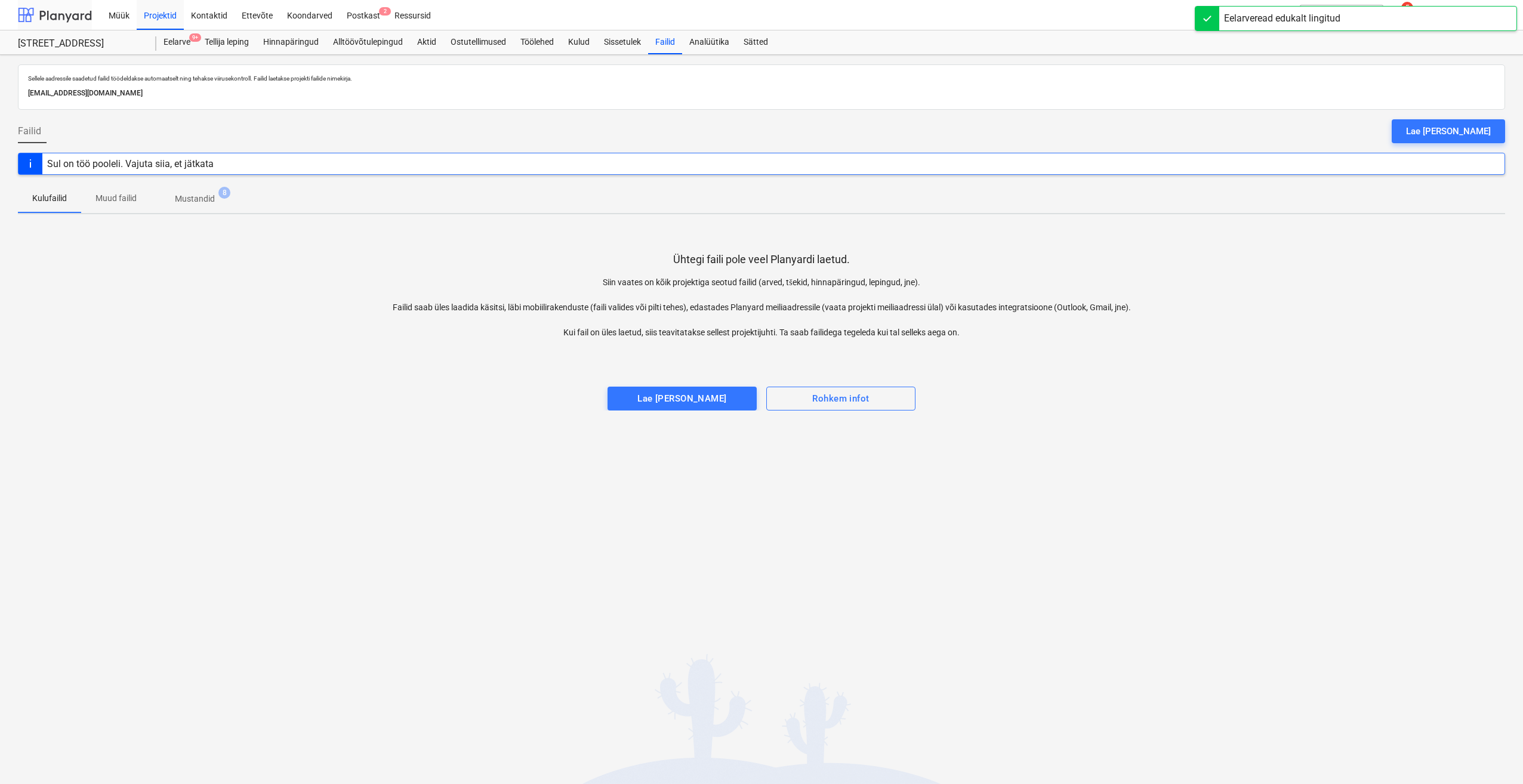
click at [84, 19] on div at bounding box center [55, 14] width 74 height 30
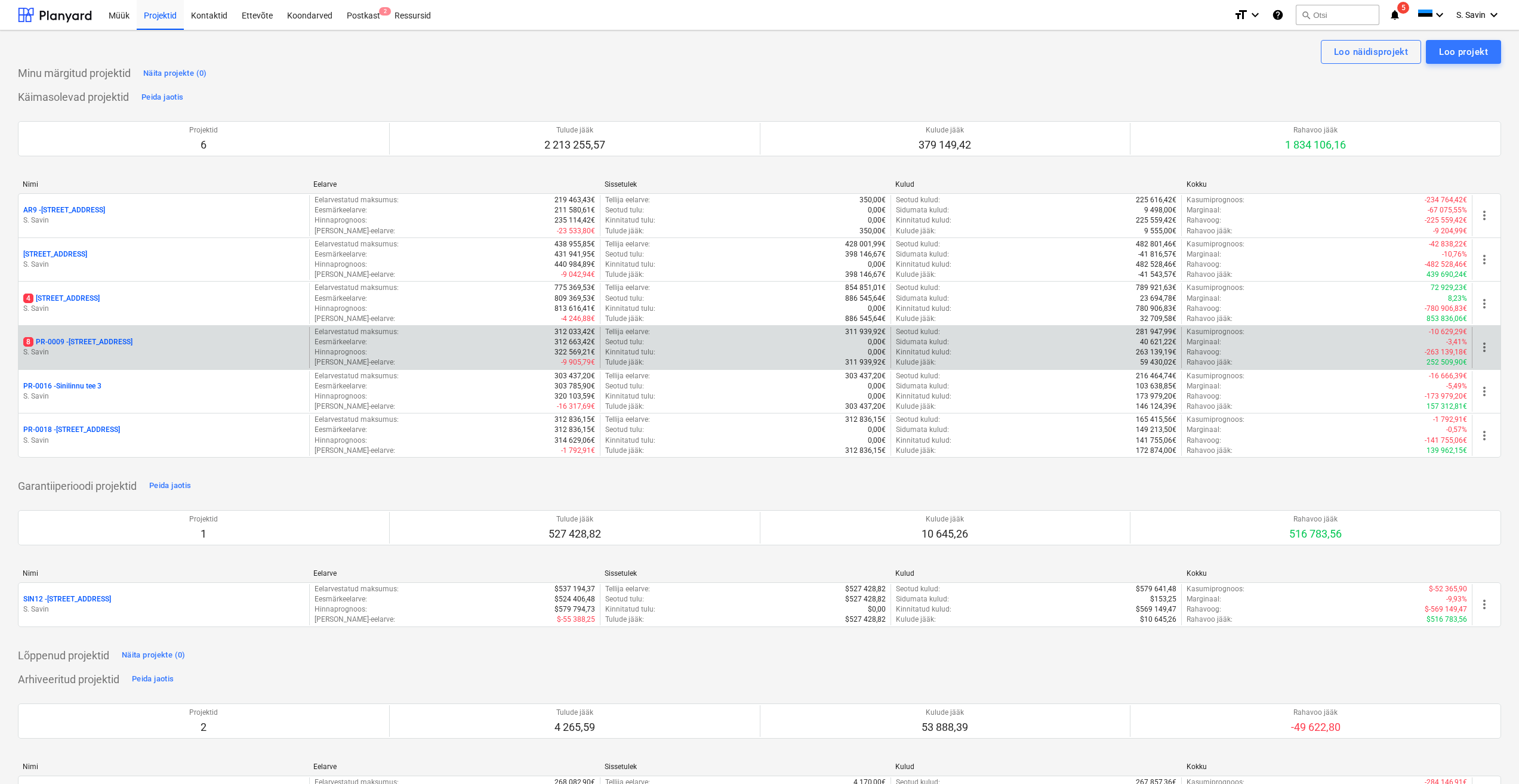
click at [141, 349] on p "S. Savin" at bounding box center [164, 352] width 281 height 11
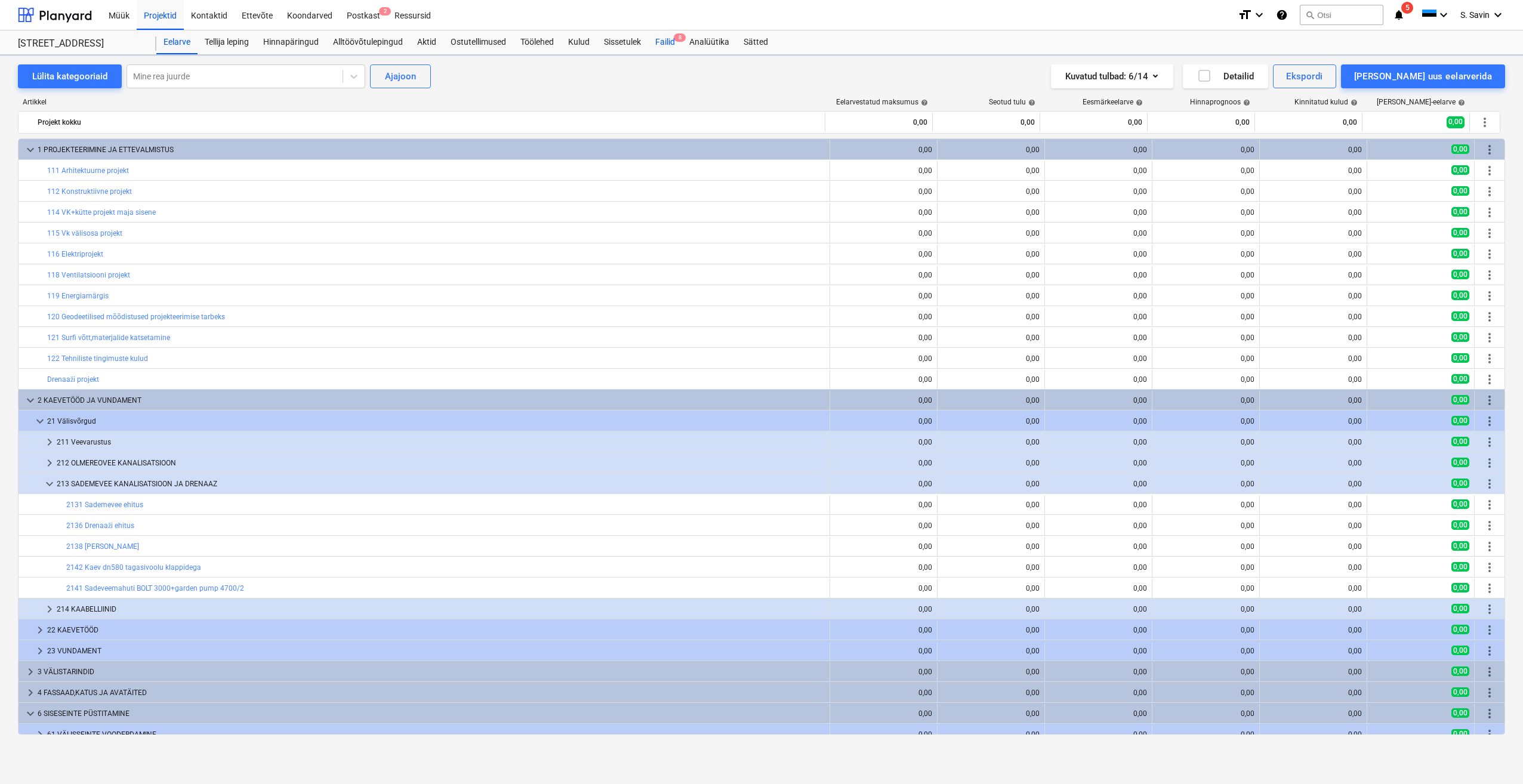
click at [677, 41] on div "Failid 8" at bounding box center [665, 42] width 34 height 24
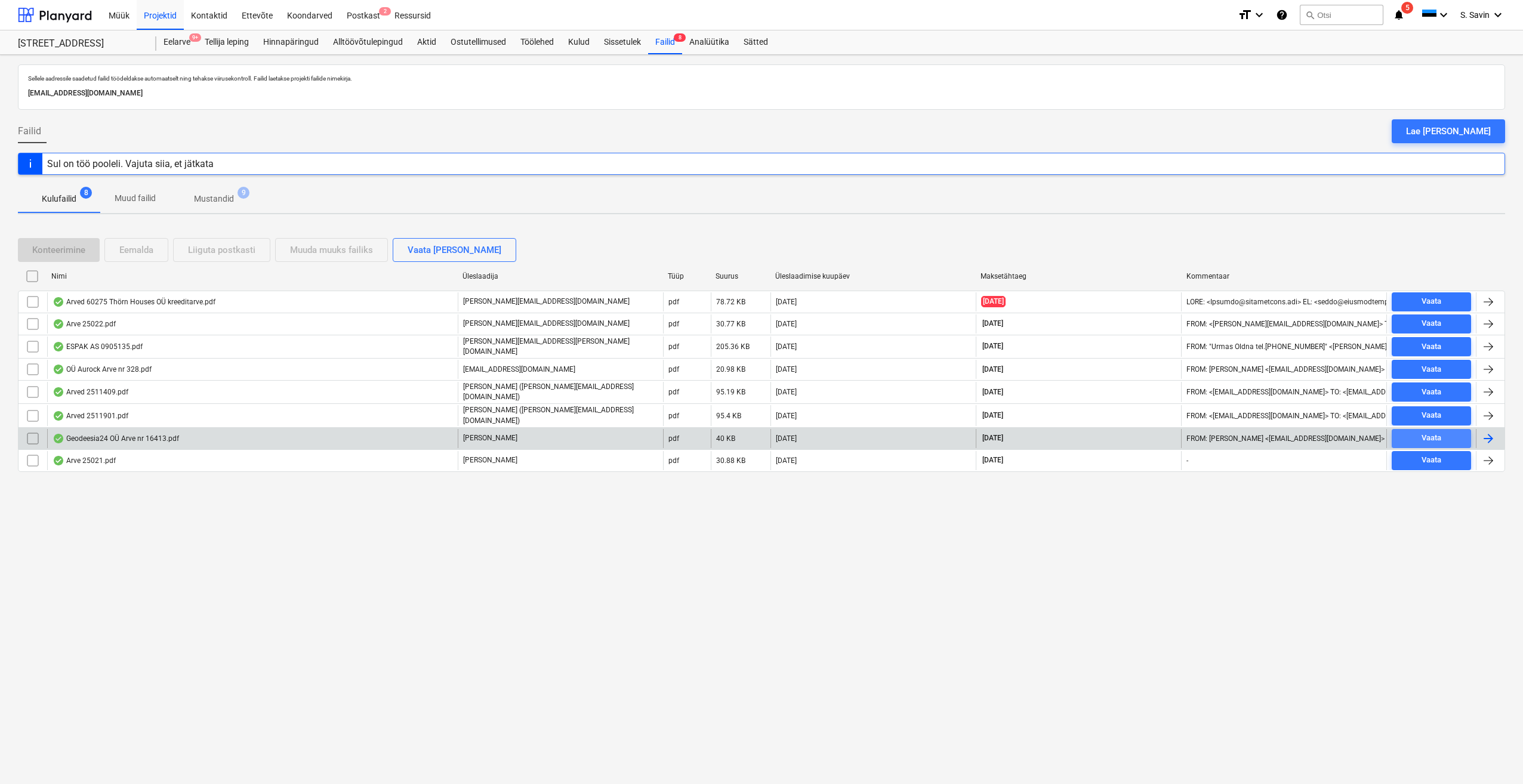
click at [1411, 429] on button "Vaata" at bounding box center [1432, 439] width 80 height 19
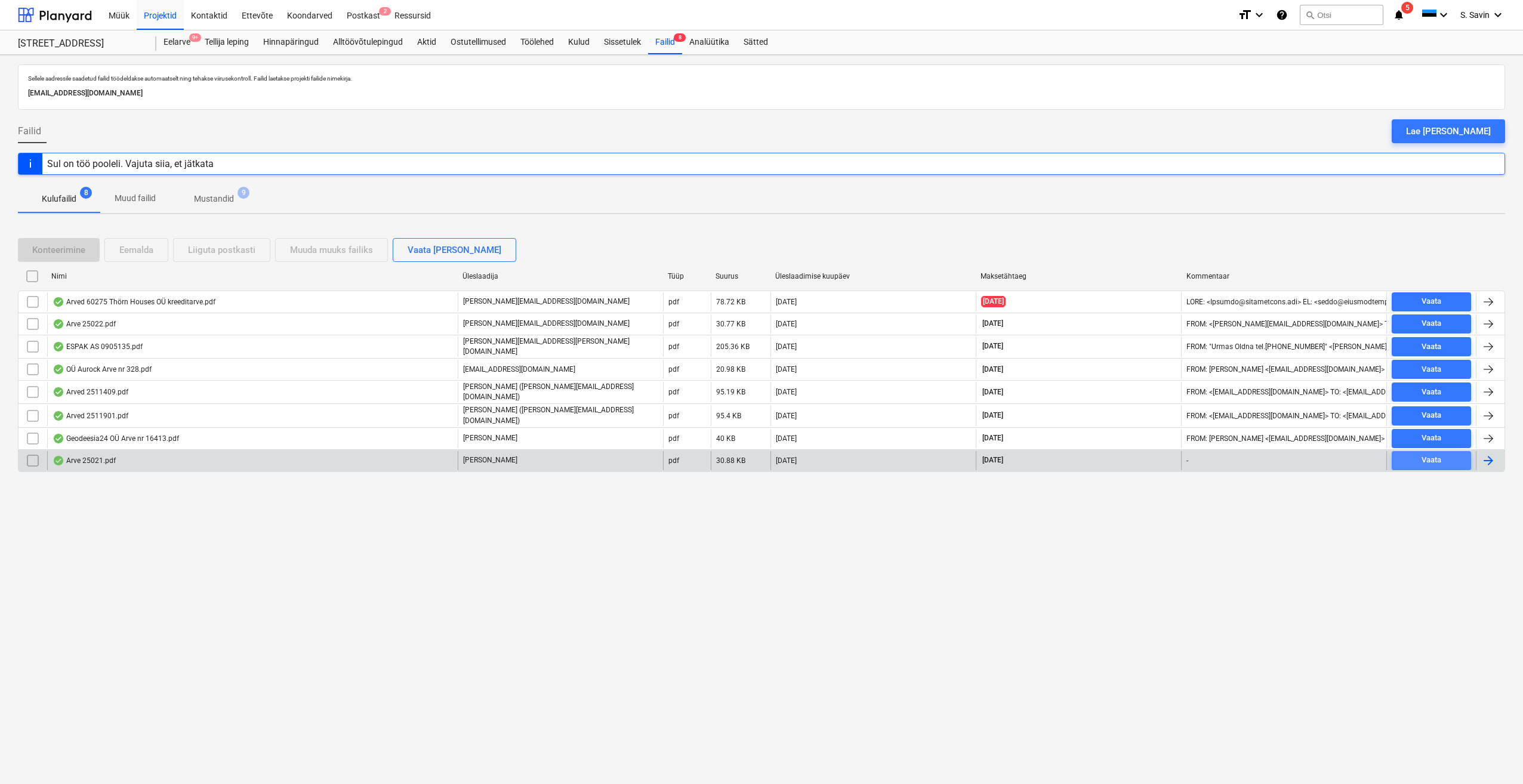
click at [1457, 453] on span "Vaata" at bounding box center [1432, 460] width 70 height 13
click at [1493, 459] on div at bounding box center [1488, 460] width 14 height 14
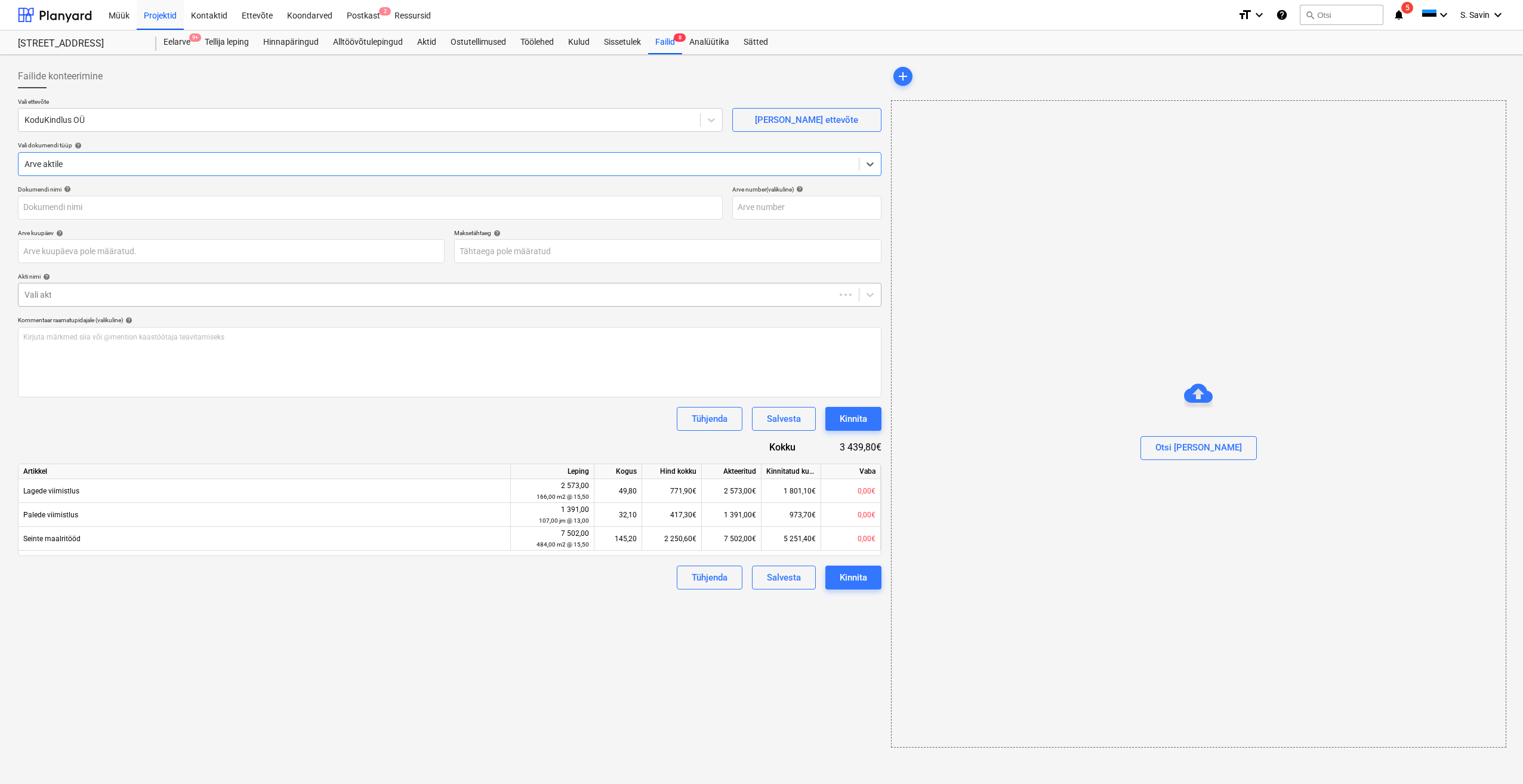
type input "25021"
type input "[DATE]"
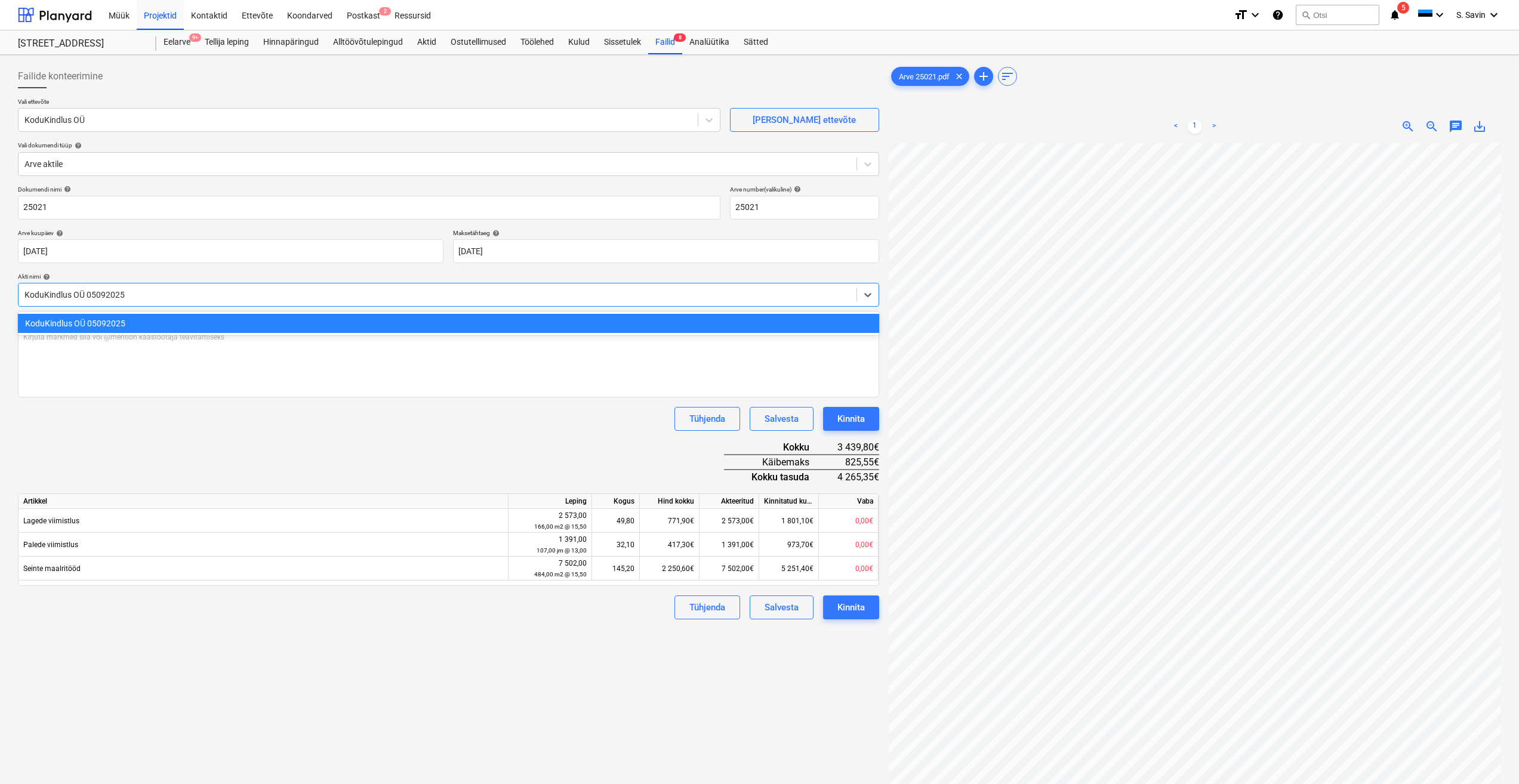
click at [130, 298] on div at bounding box center [437, 294] width 826 height 12
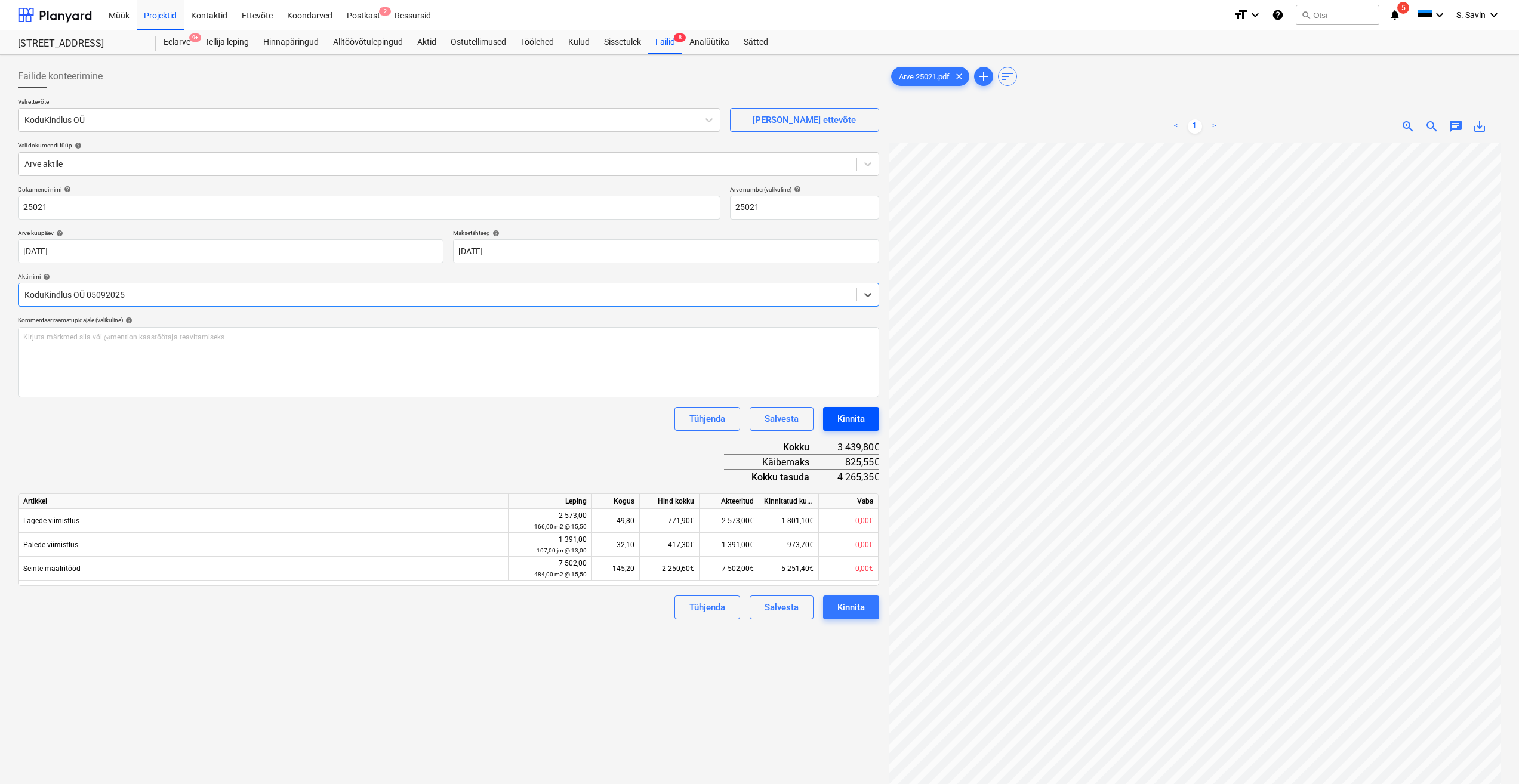
click at [859, 416] on div "Kinnita" at bounding box center [850, 418] width 28 height 15
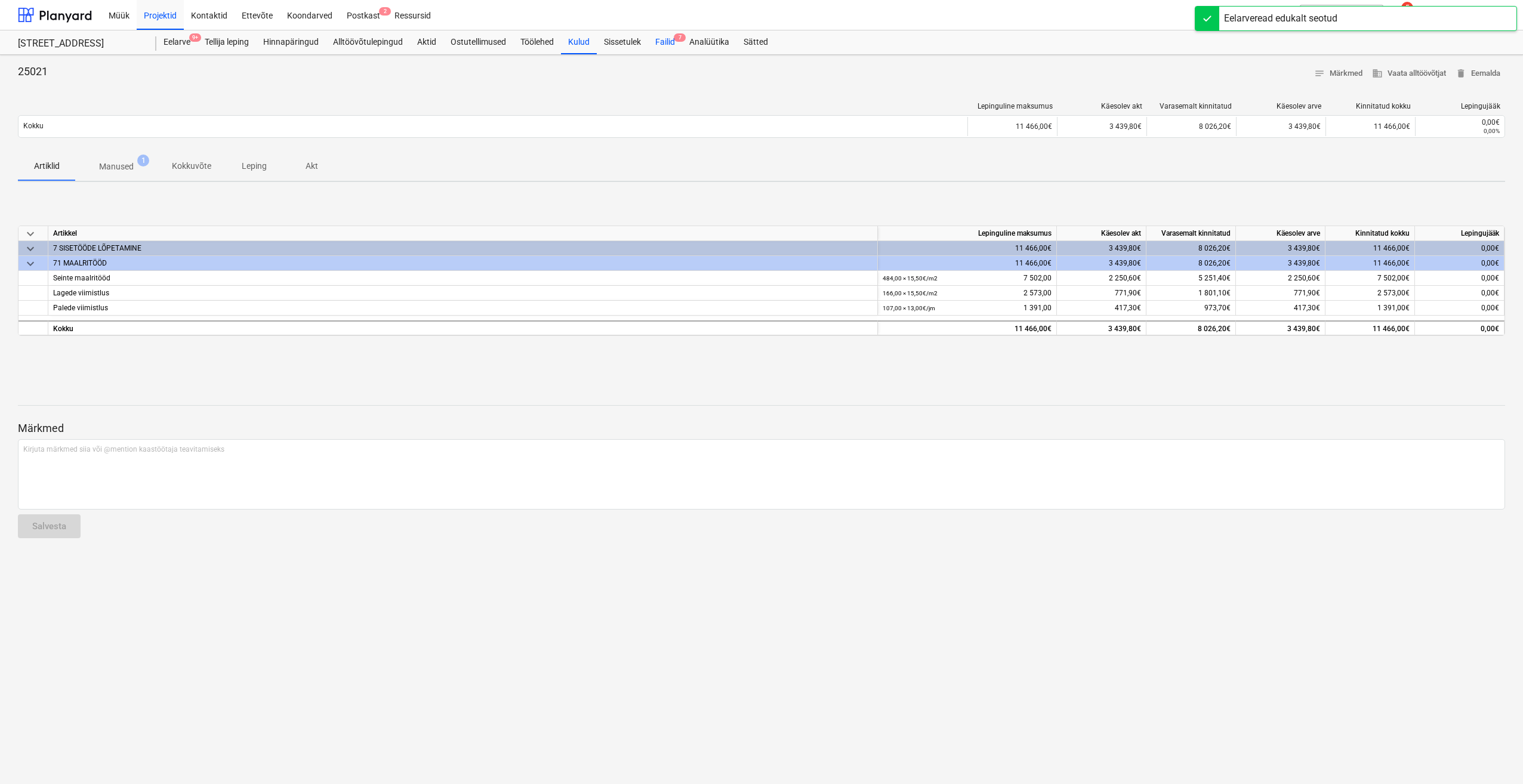
click at [673, 40] on div "Failid 7" at bounding box center [665, 42] width 34 height 24
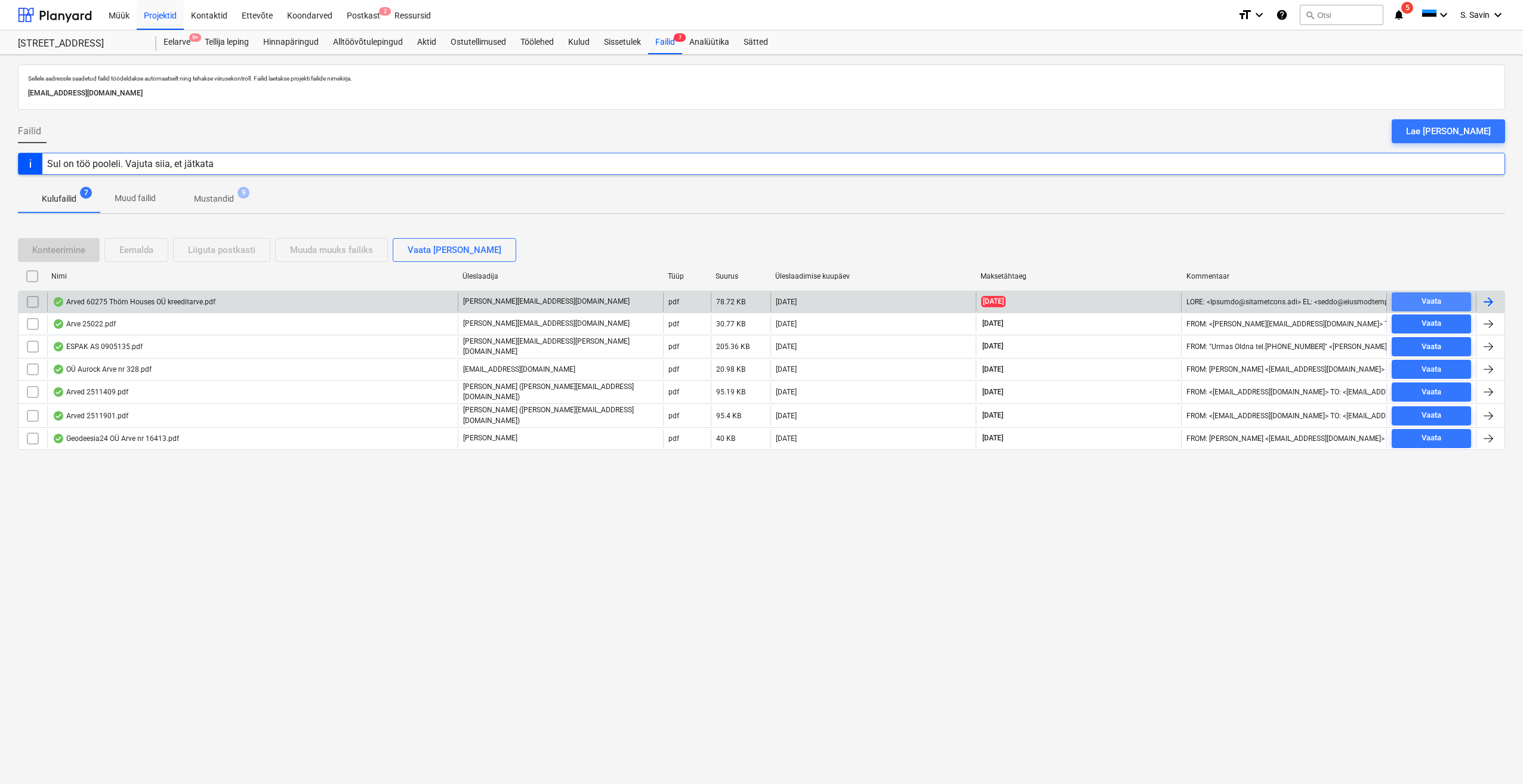
click at [1454, 303] on span "Vaata" at bounding box center [1432, 301] width 70 height 13
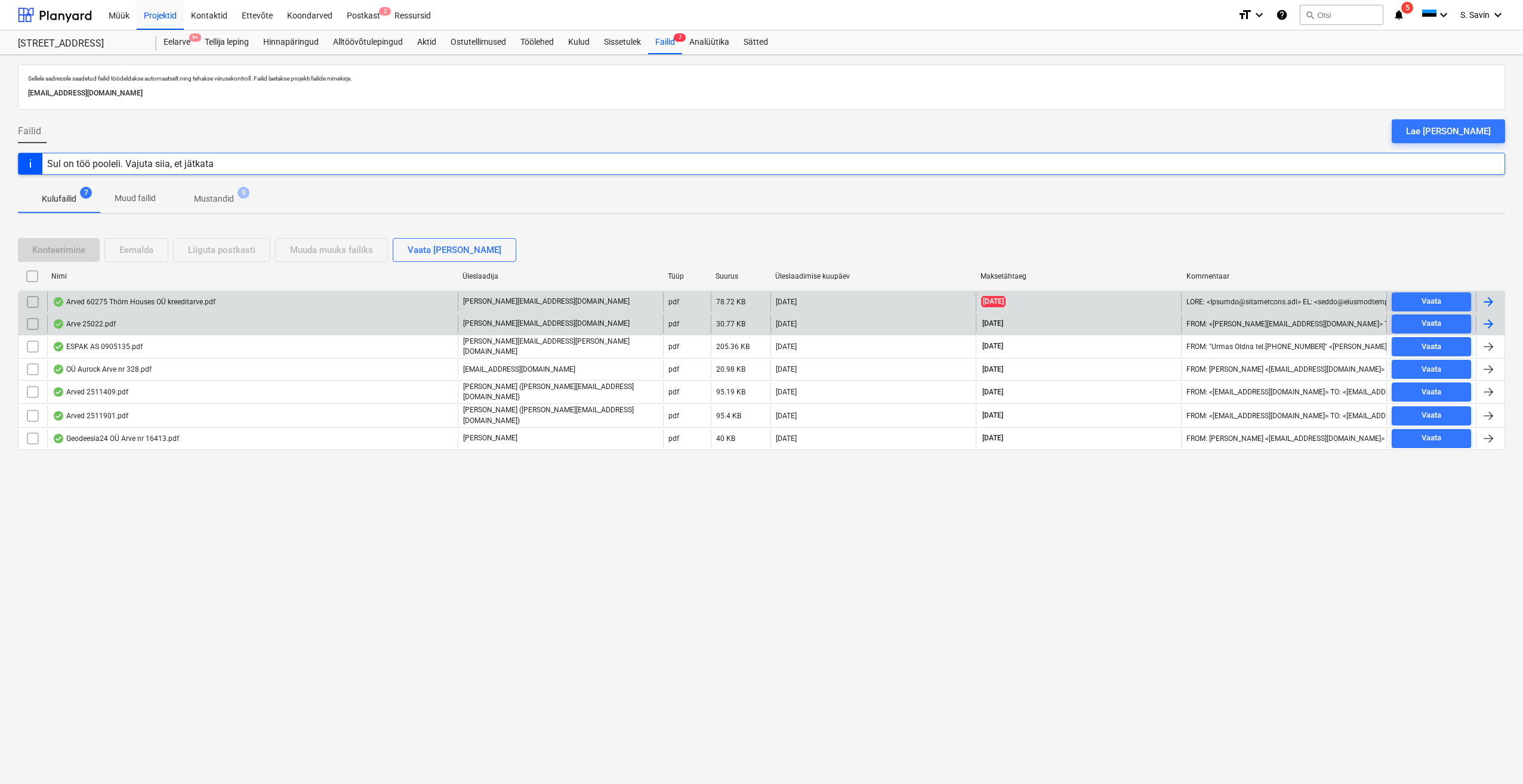
click at [1482, 321] on div at bounding box center [1488, 323] width 14 height 14
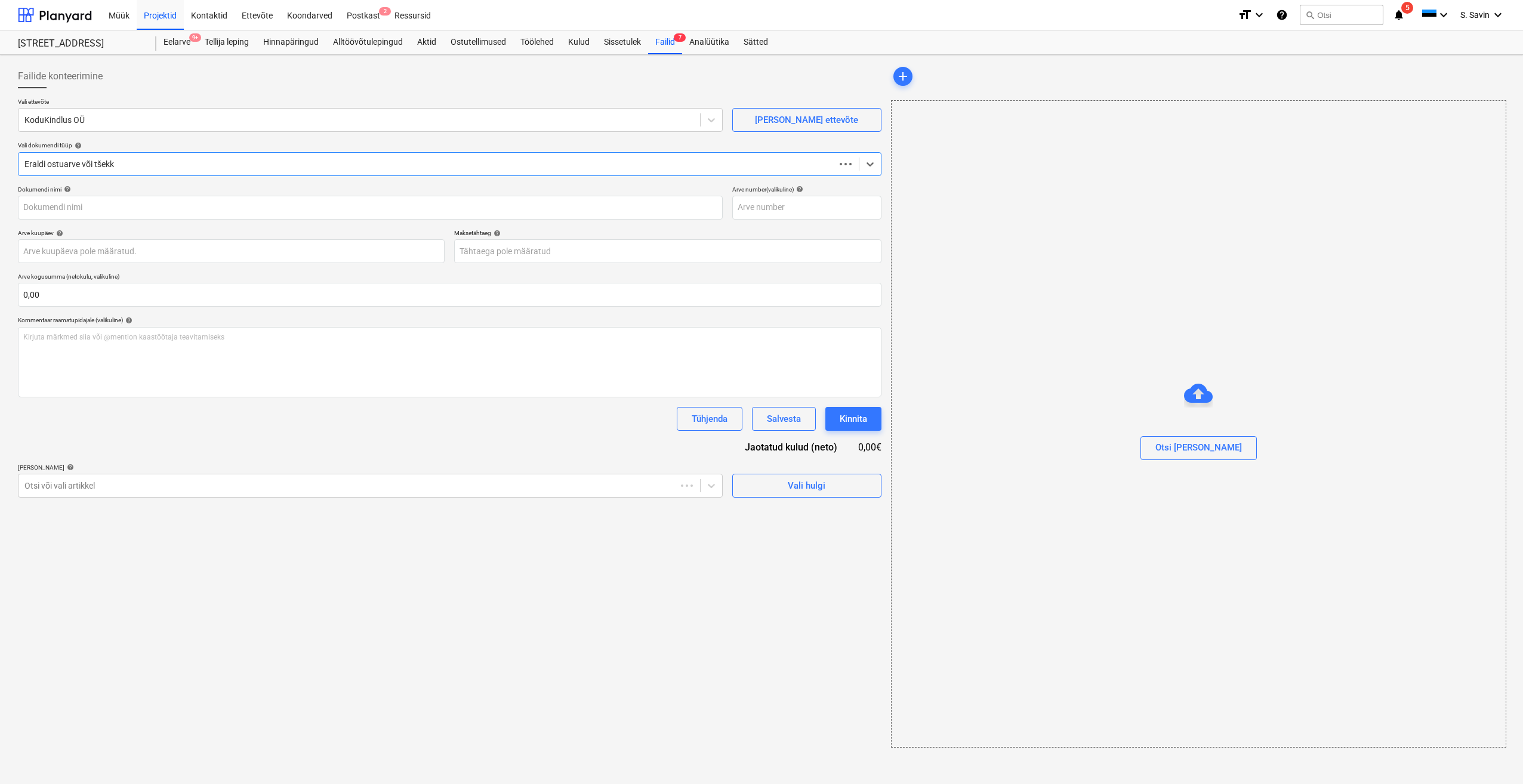
type input "25022"
type input "[DATE]"
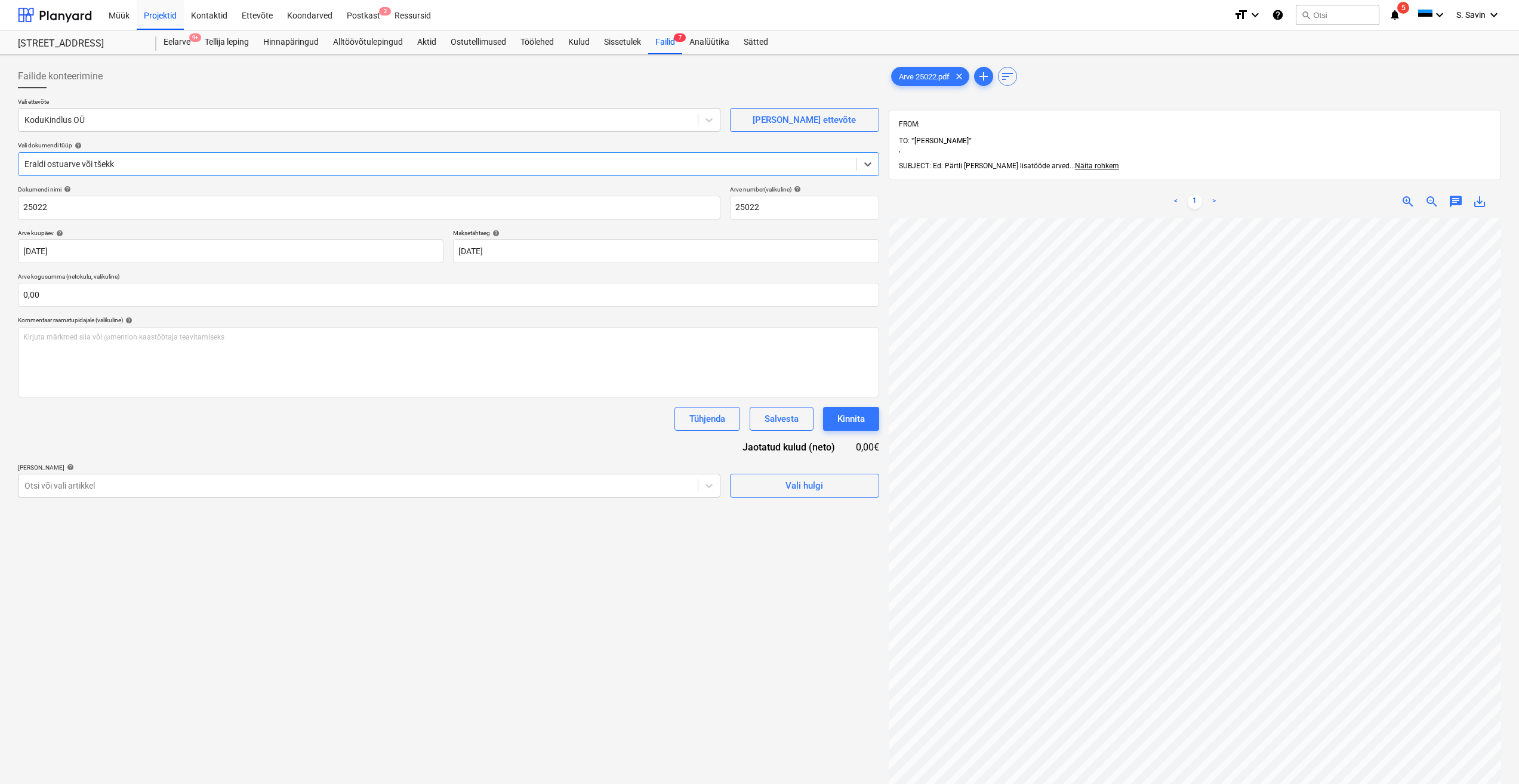
click at [1478, 194] on span "save_alt" at bounding box center [1479, 201] width 14 height 14
click at [89, 21] on div at bounding box center [55, 14] width 74 height 30
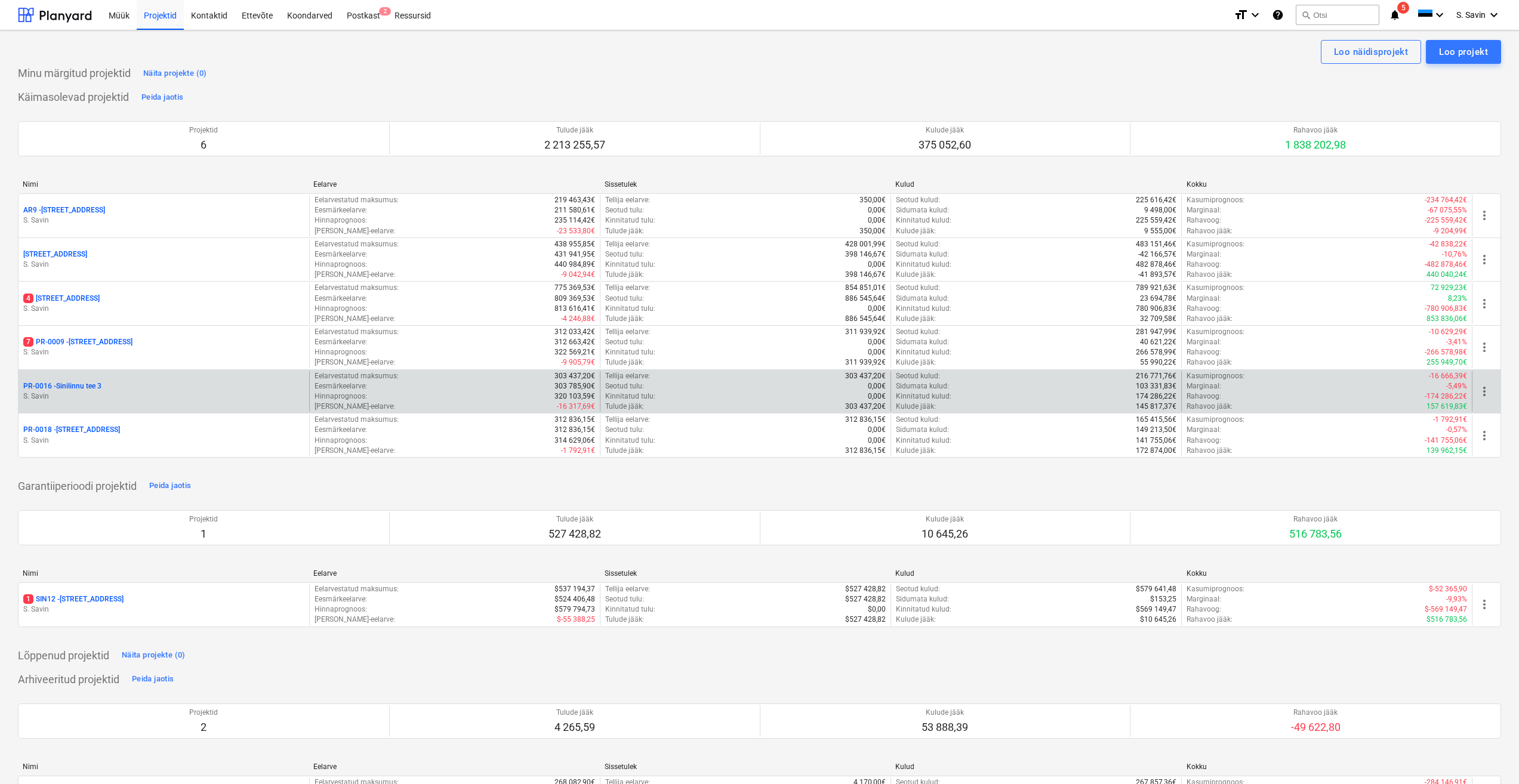
click at [115, 402] on p "S. Savin" at bounding box center [164, 396] width 281 height 11
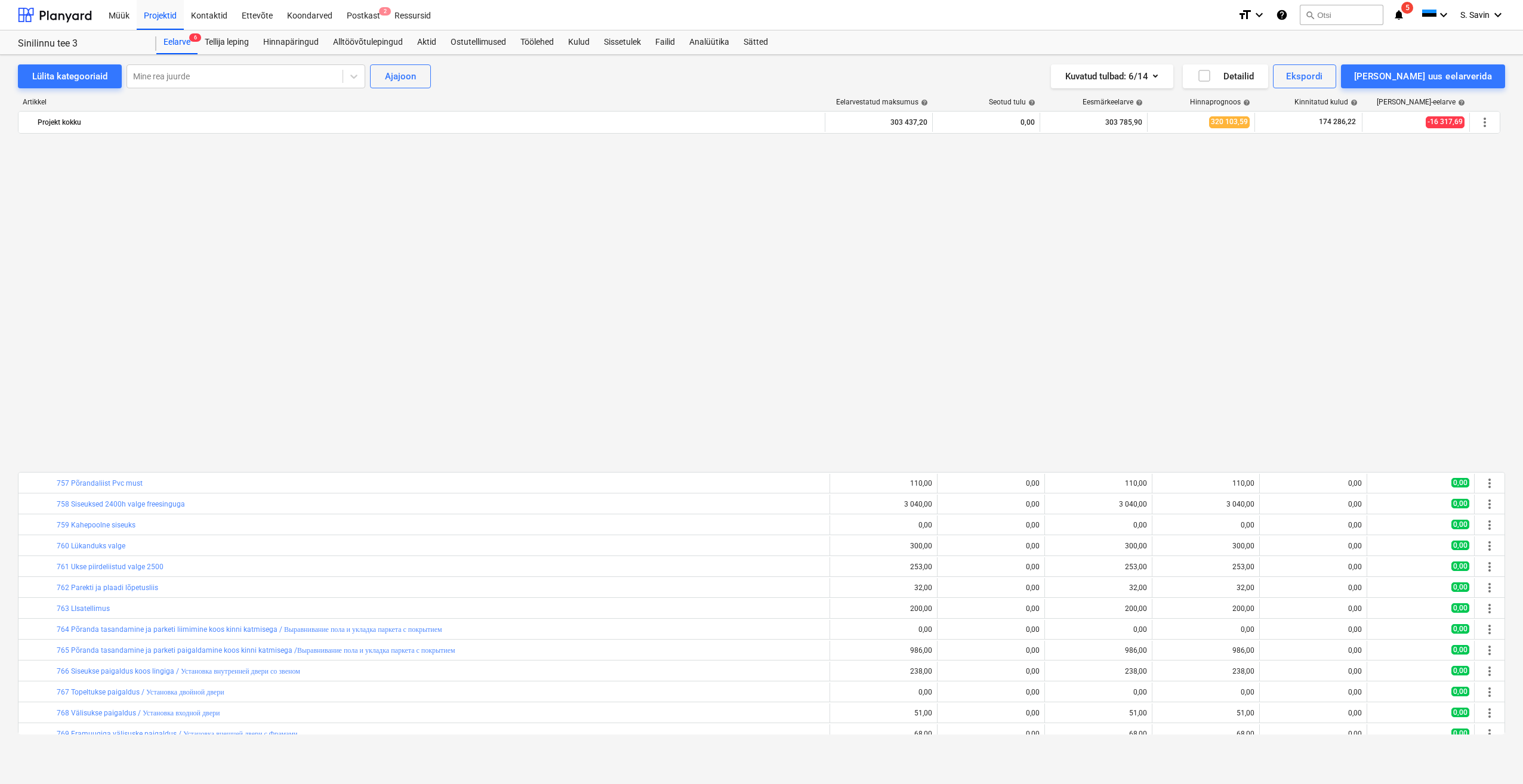
scroll to position [3429, 0]
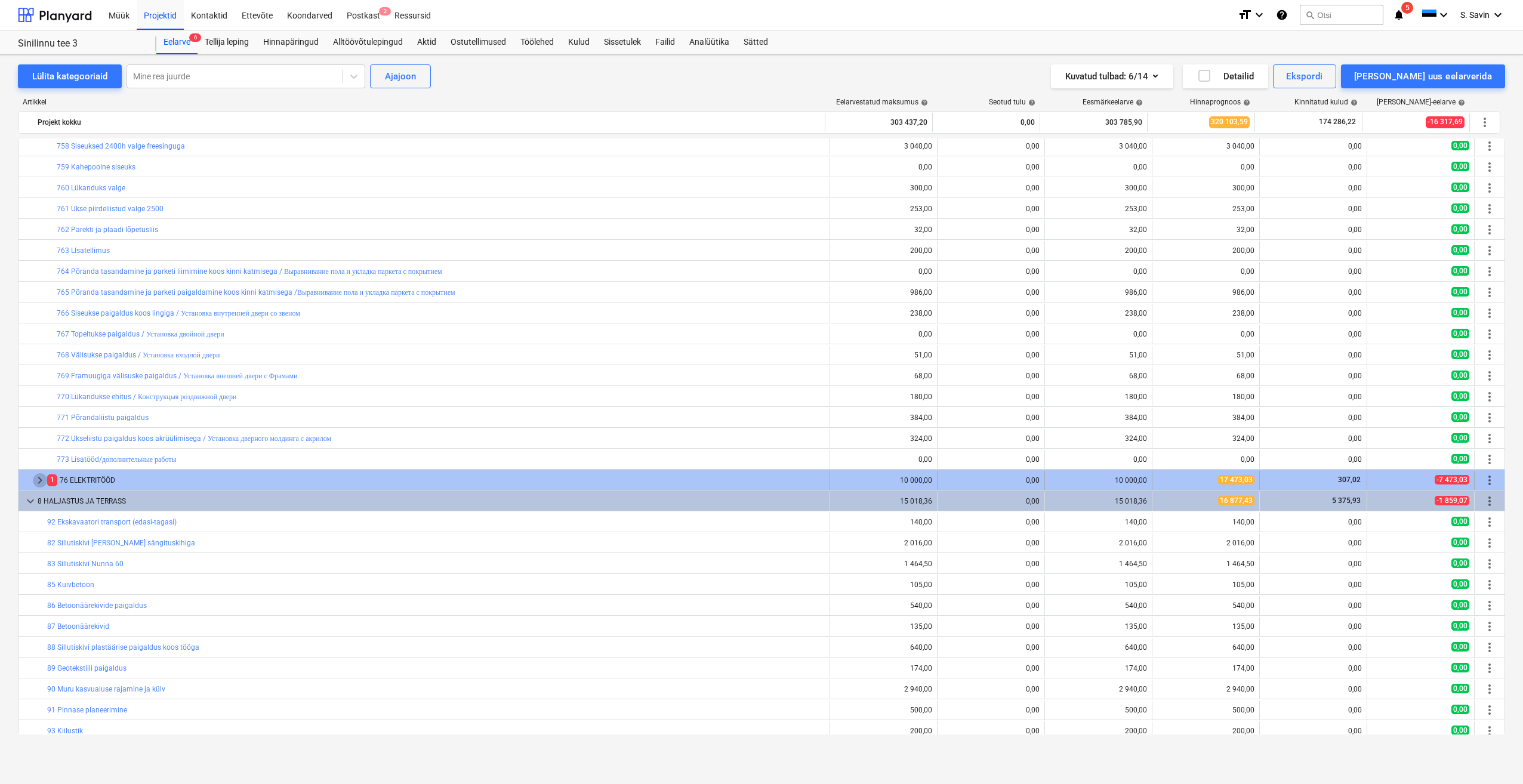
click at [39, 476] on span "keyboard_arrow_right" at bounding box center [39, 480] width 14 height 14
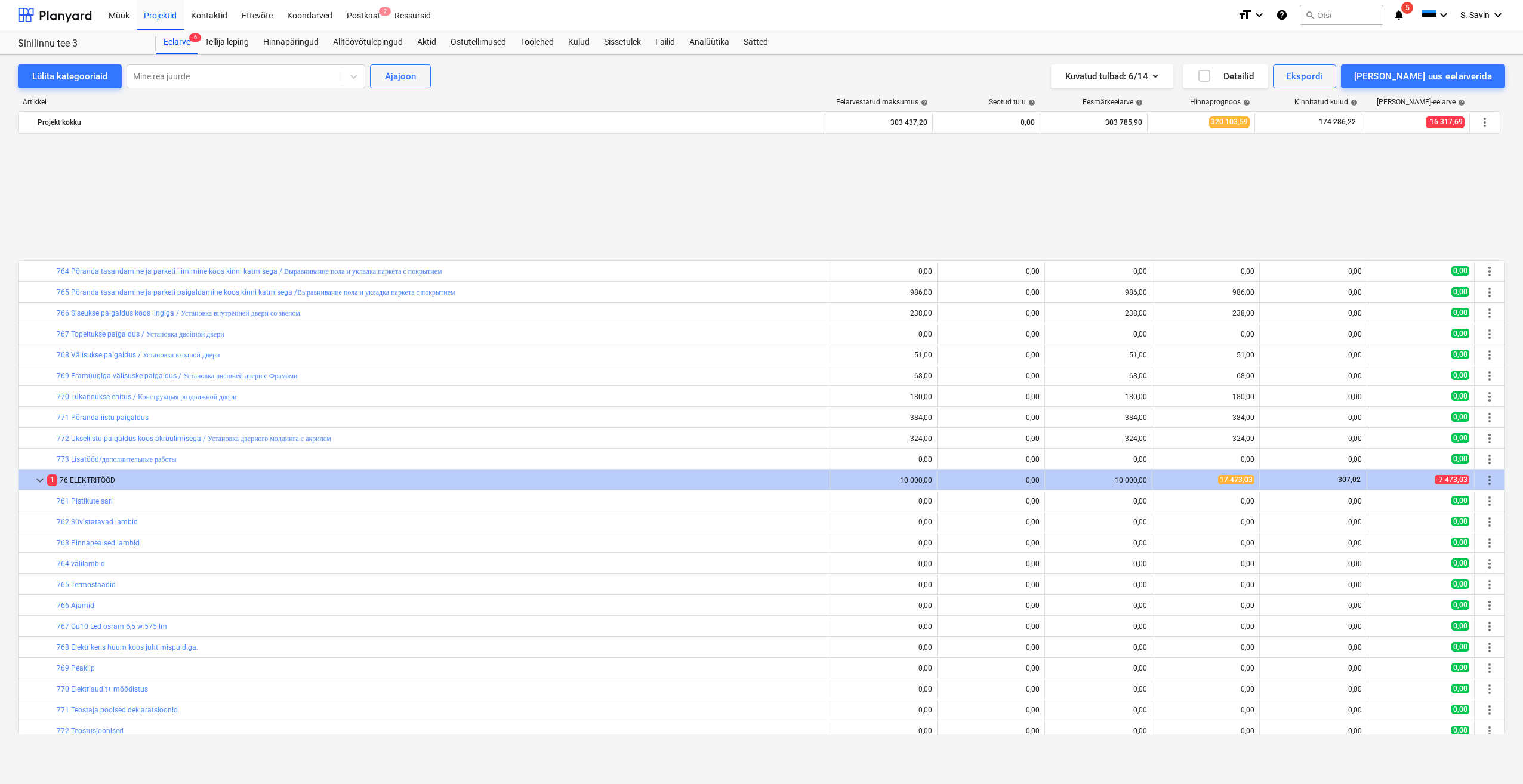
scroll to position [3668, 0]
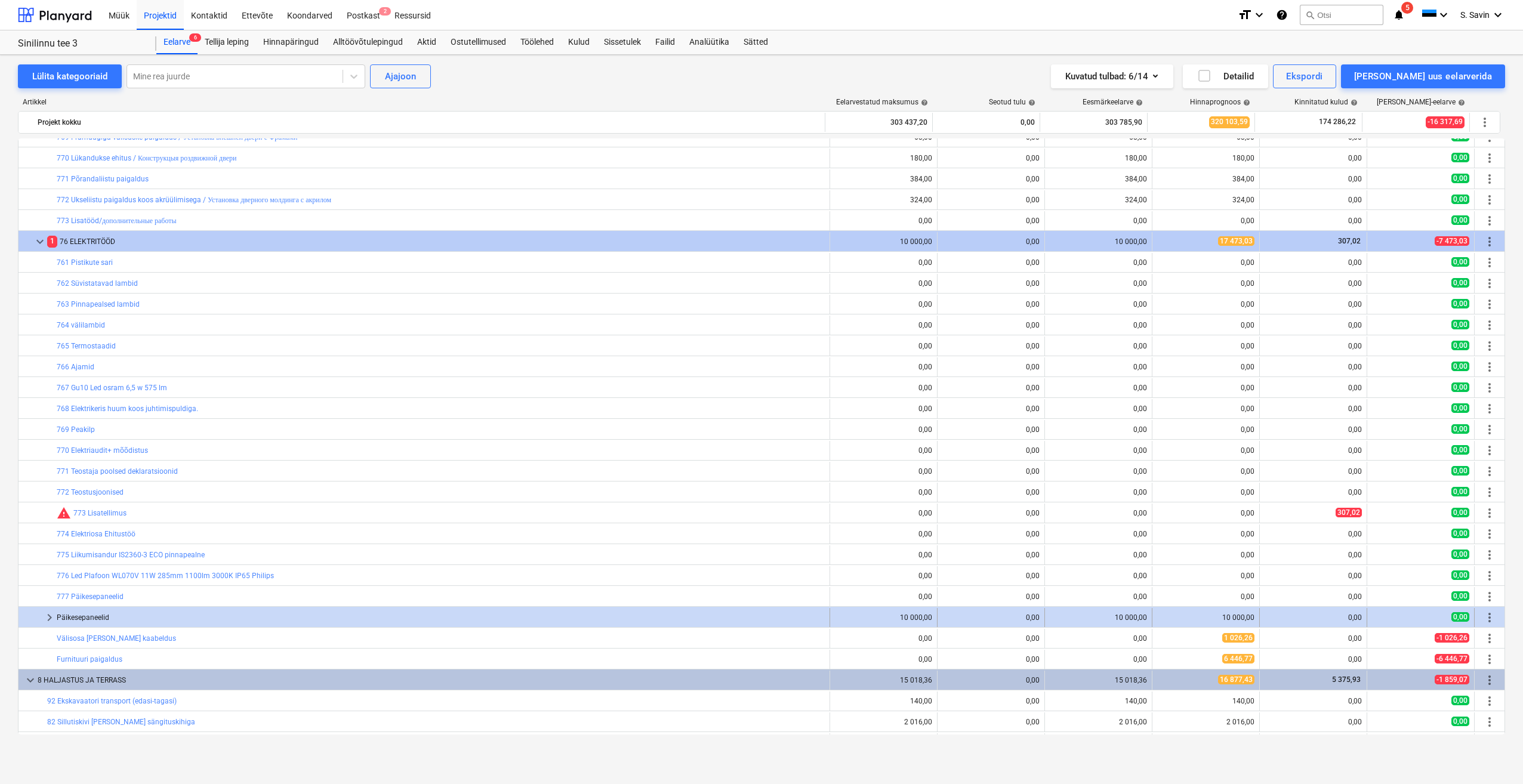
click at [49, 619] on span "keyboard_arrow_right" at bounding box center [49, 618] width 14 height 14
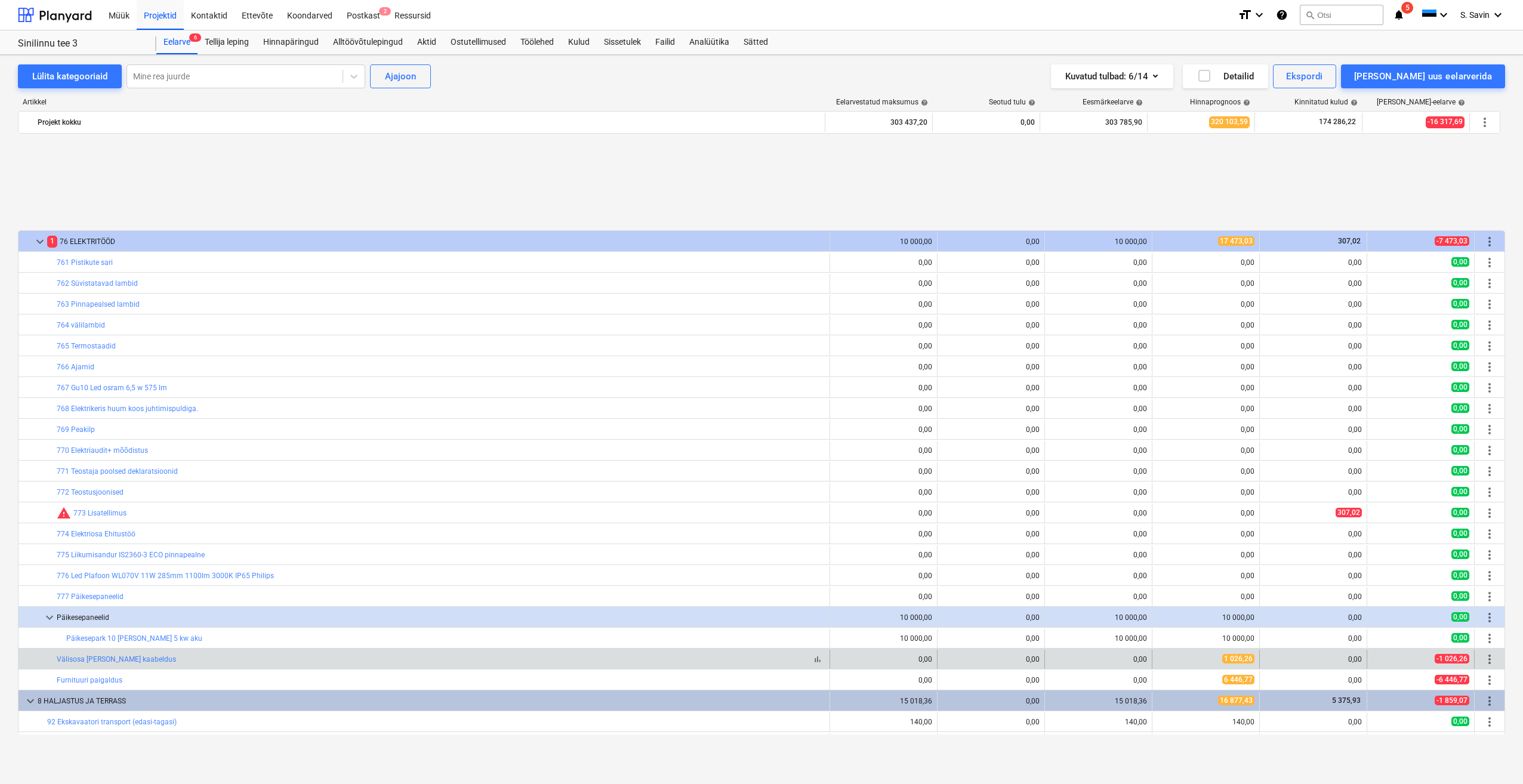
scroll to position [3787, 0]
